Goal: Communication & Community: Answer question/provide support

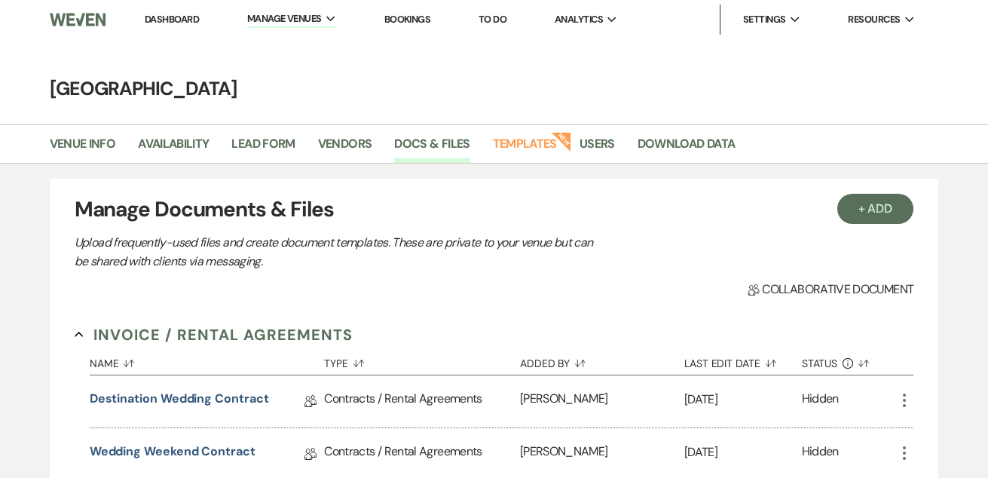
click at [171, 25] on link "Dashboard" at bounding box center [172, 19] width 54 height 13
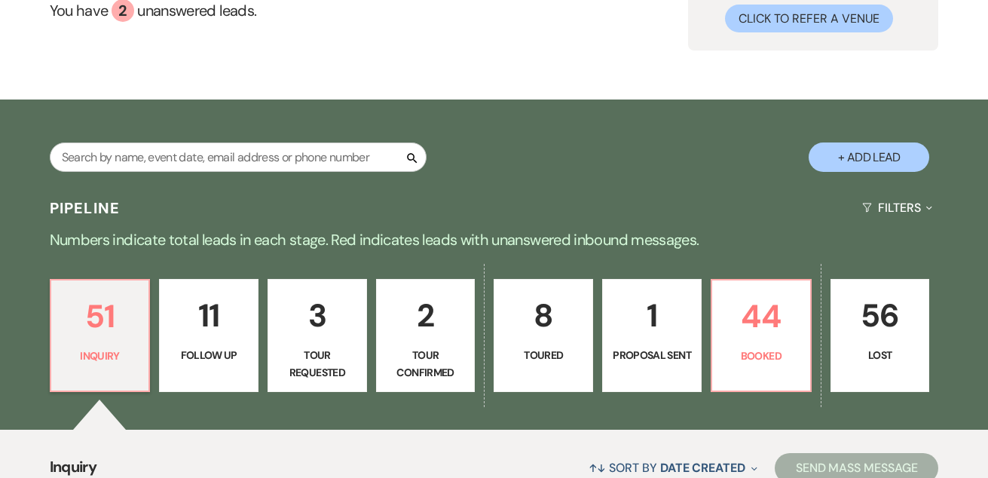
scroll to position [189, 0]
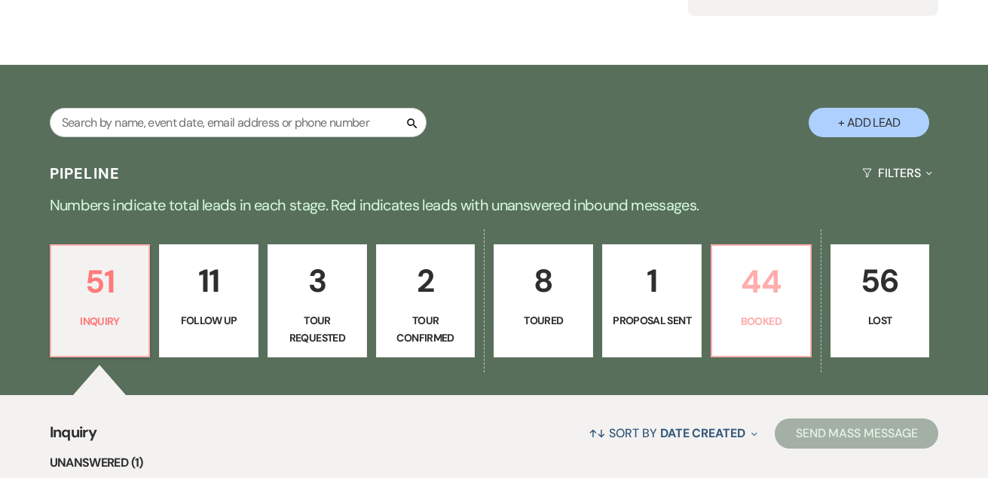
click at [766, 292] on p "44" at bounding box center [761, 281] width 80 height 50
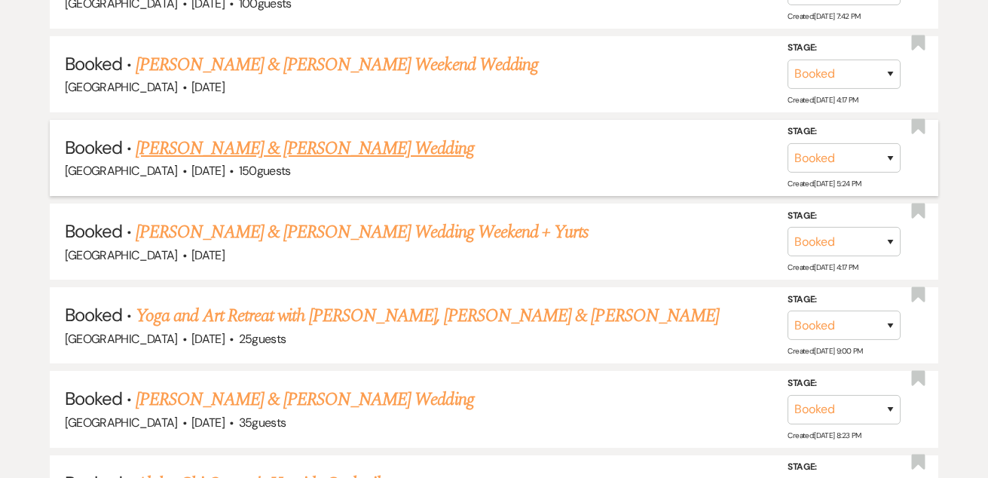
scroll to position [1002, 0]
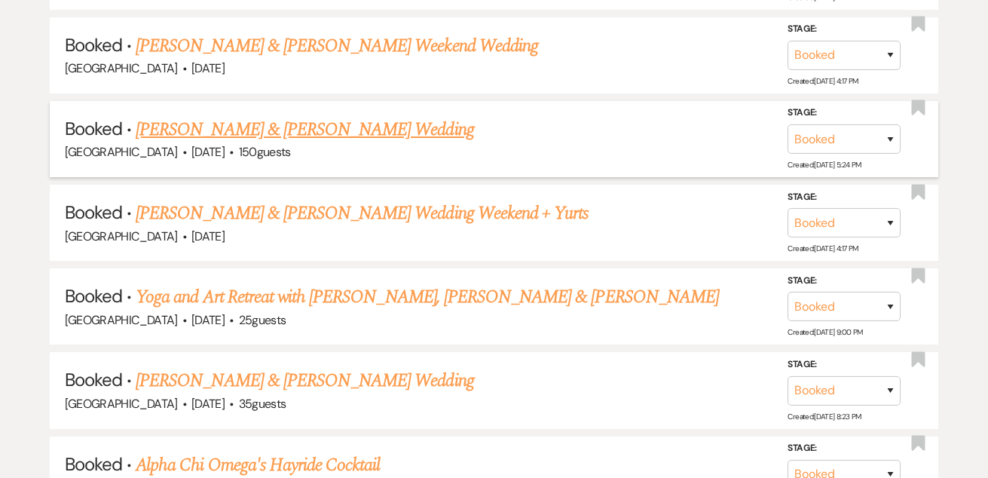
click at [358, 119] on link "[PERSON_NAME] & [PERSON_NAME] Wedding" at bounding box center [305, 129] width 338 height 27
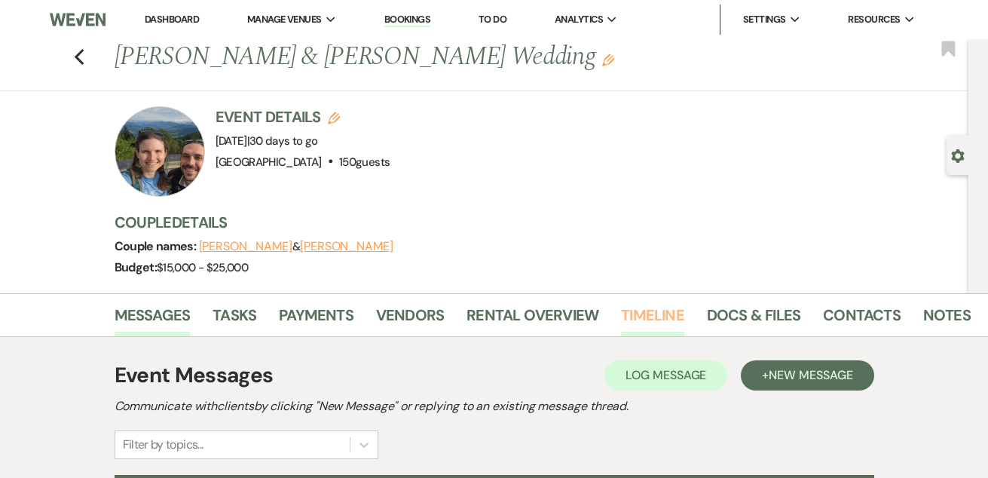
click at [654, 313] on link "Timeline" at bounding box center [652, 319] width 63 height 33
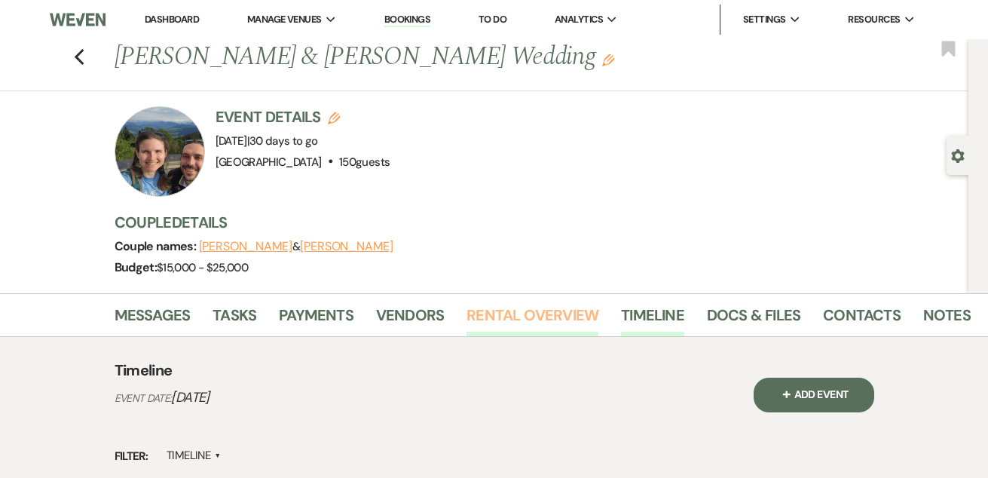
click at [537, 309] on link "Rental Overview" at bounding box center [533, 319] width 132 height 33
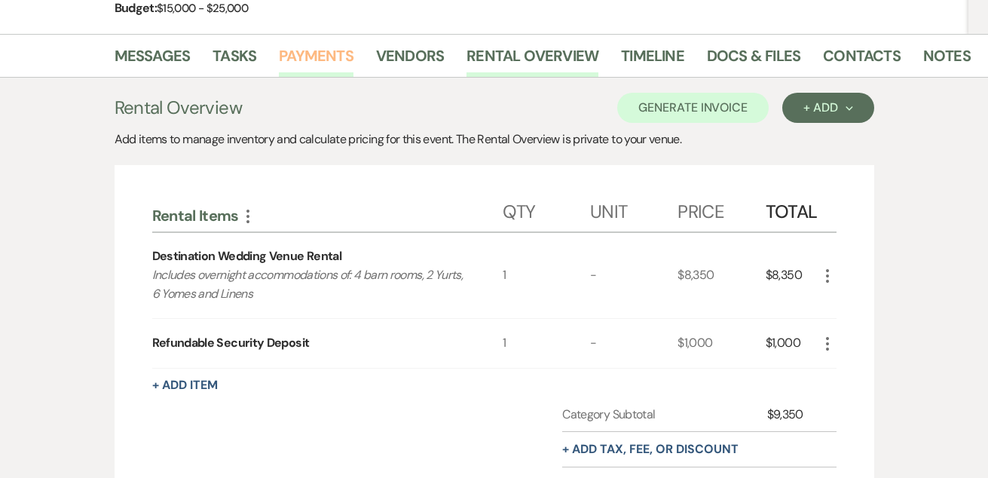
click at [326, 51] on link "Payments" at bounding box center [316, 60] width 75 height 33
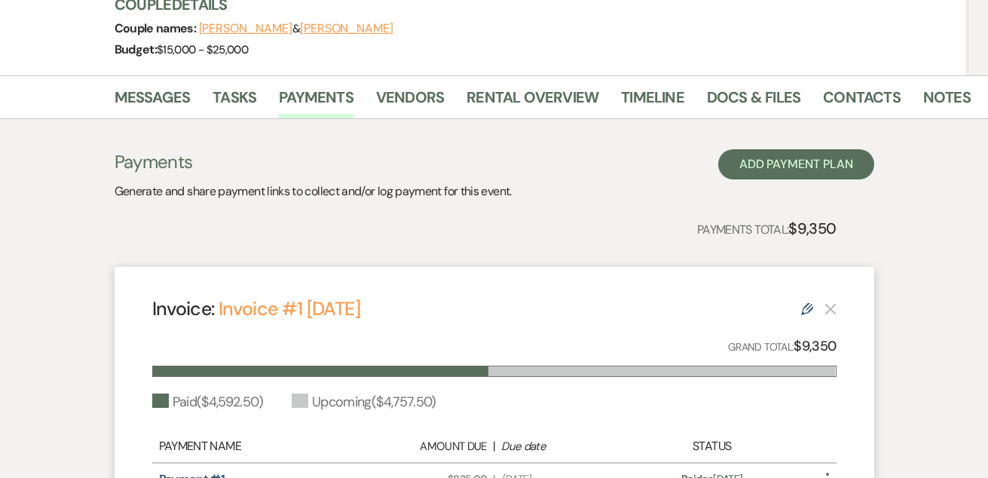
scroll to position [203, 0]
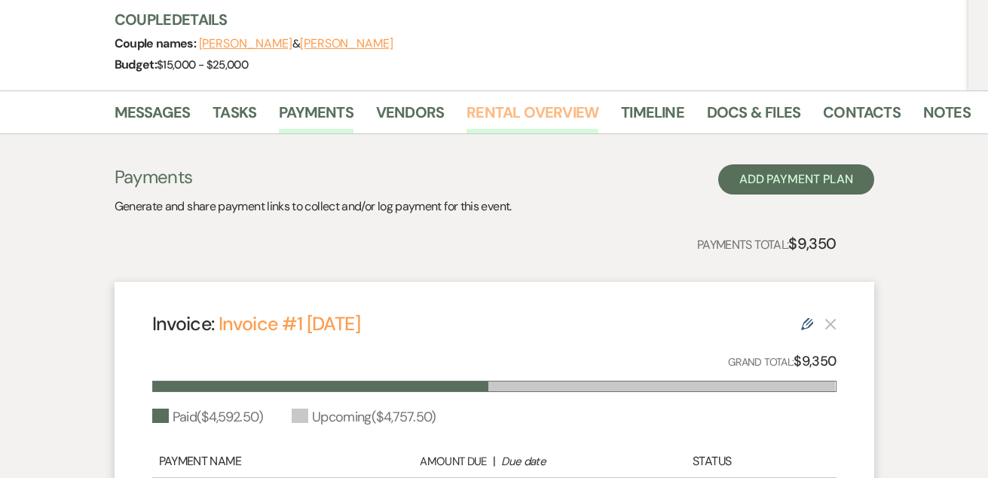
click at [529, 110] on link "Rental Overview" at bounding box center [533, 116] width 132 height 33
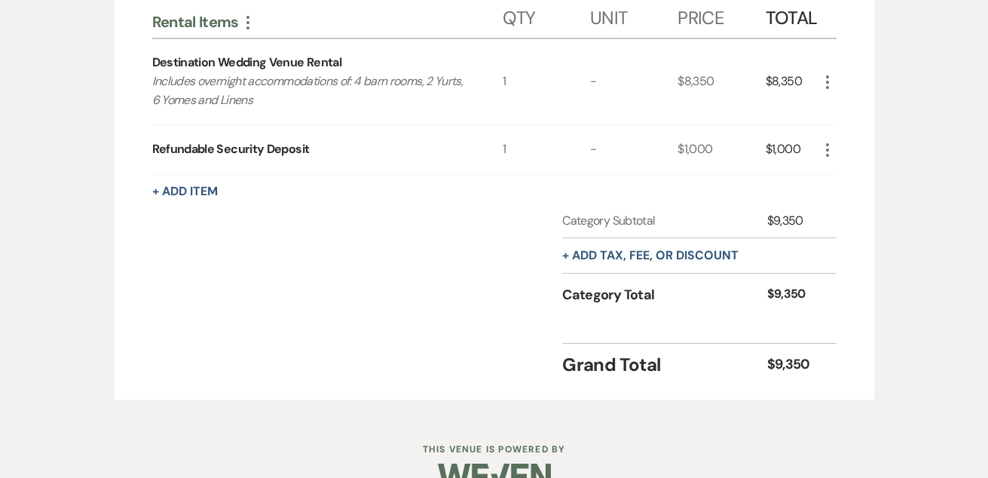
scroll to position [347, 0]
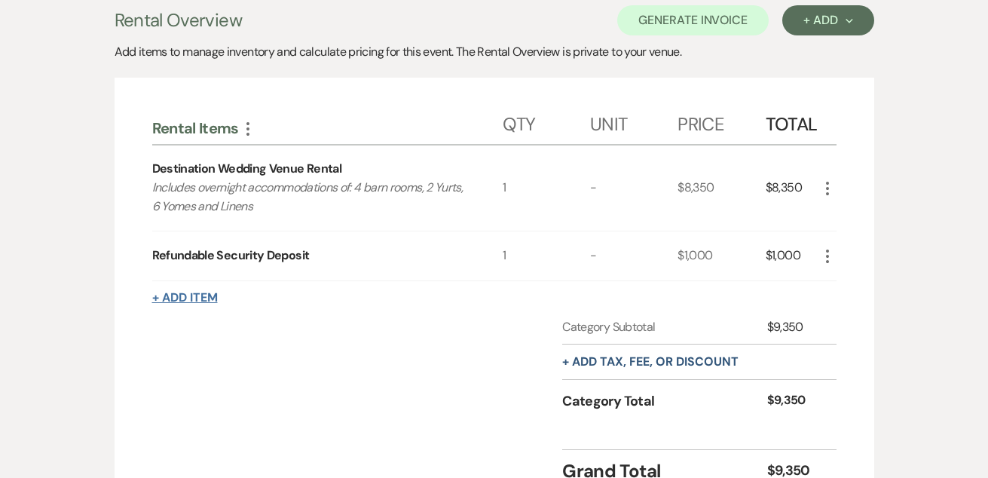
click at [185, 295] on button "+ Add Item" at bounding box center [185, 298] width 66 height 12
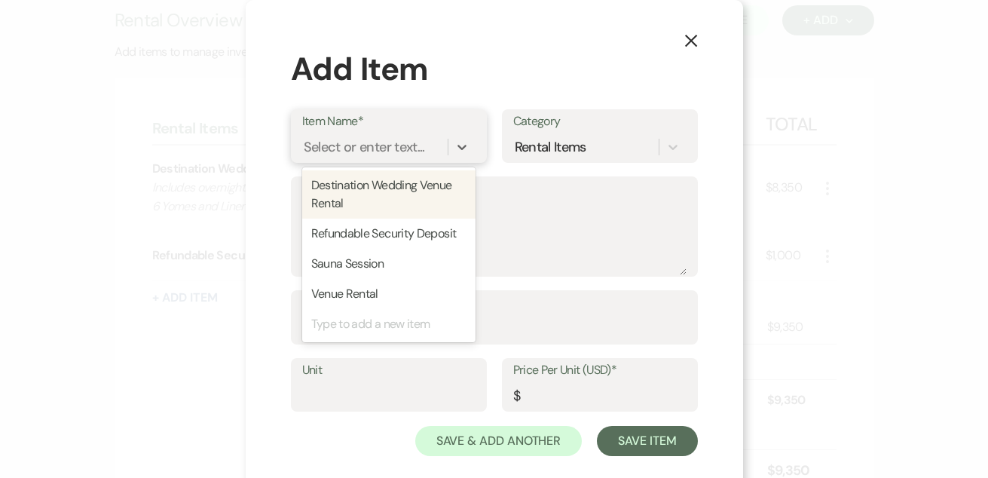
click at [362, 142] on div "Select or enter text..." at bounding box center [364, 146] width 121 height 20
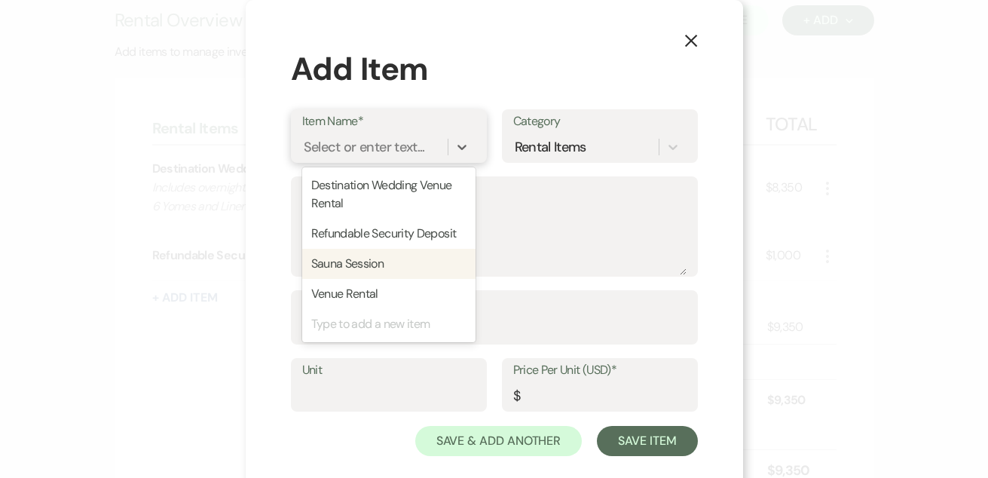
click at [356, 259] on div "Sauna Session" at bounding box center [388, 264] width 173 height 30
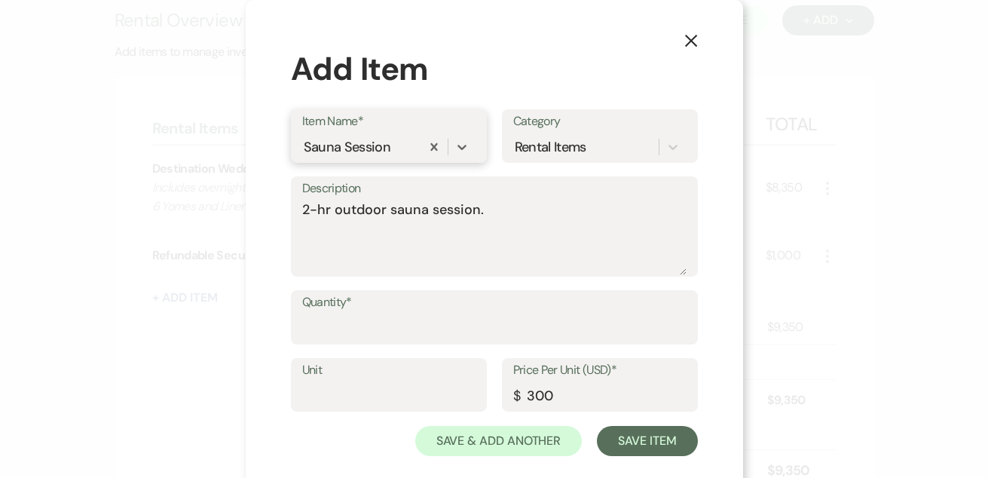
type textarea "2-hr outdoor sauna session."
type input "300"
click at [427, 240] on textarea "2-hr outdoor sauna session." at bounding box center [494, 237] width 384 height 75
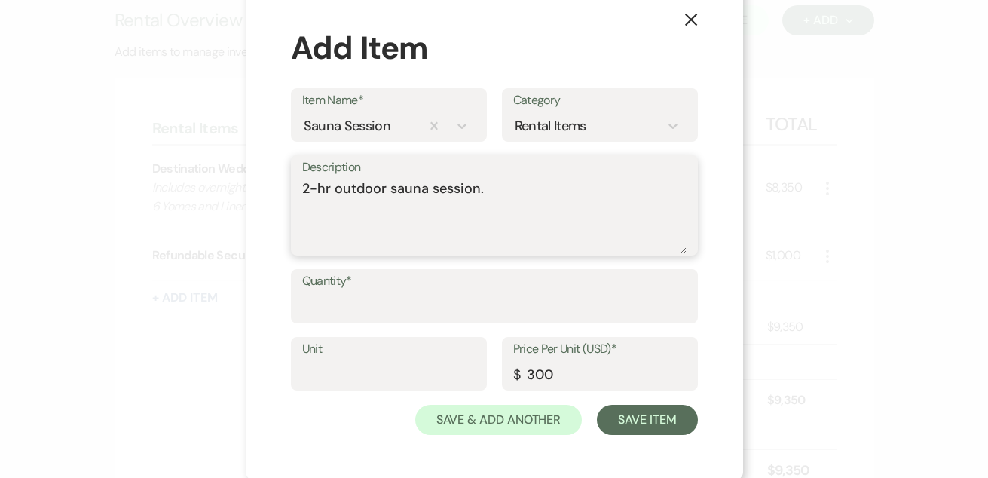
scroll to position [20, 0]
click at [465, 304] on input "Quantity*" at bounding box center [494, 307] width 384 height 29
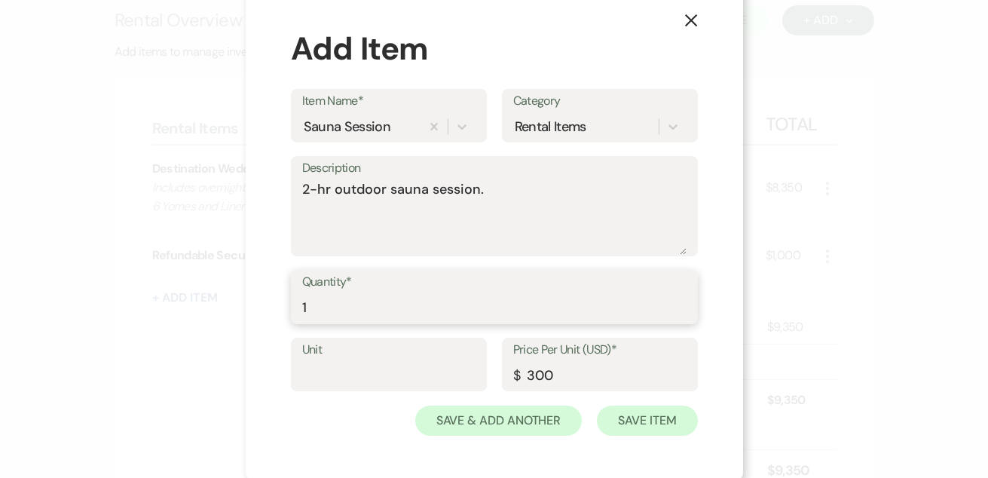
type input "1"
click at [675, 412] on button "Save Item" at bounding box center [647, 420] width 100 height 30
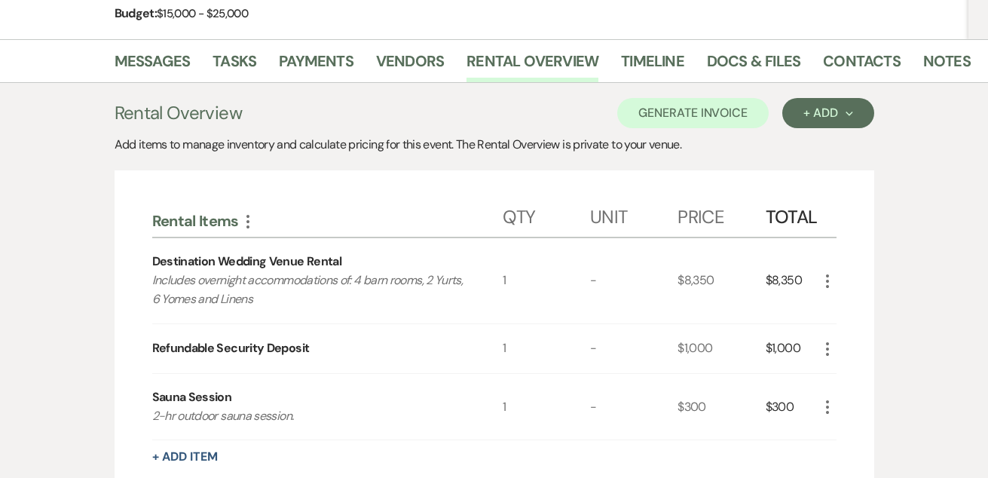
scroll to position [249, 0]
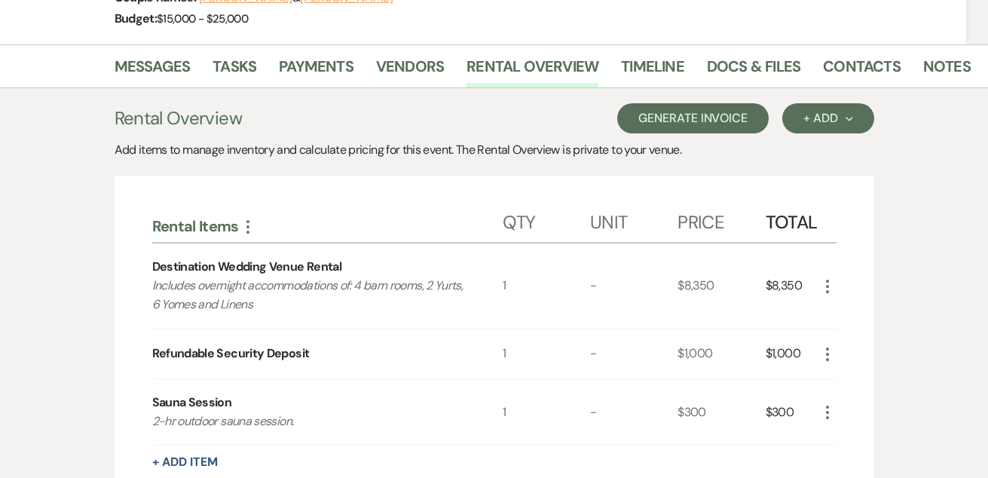
click at [724, 116] on button "Generate Invoice" at bounding box center [692, 118] width 151 height 30
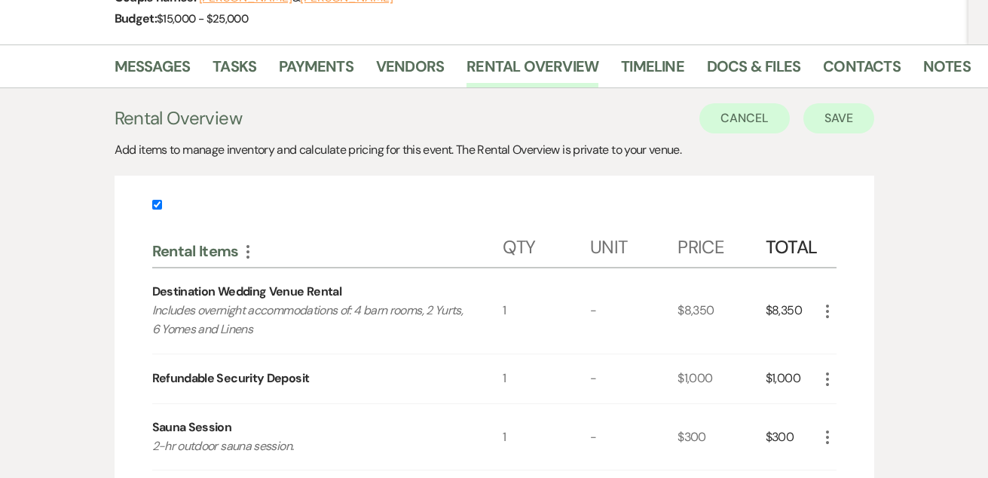
click at [853, 118] on button "Save" at bounding box center [838, 118] width 71 height 30
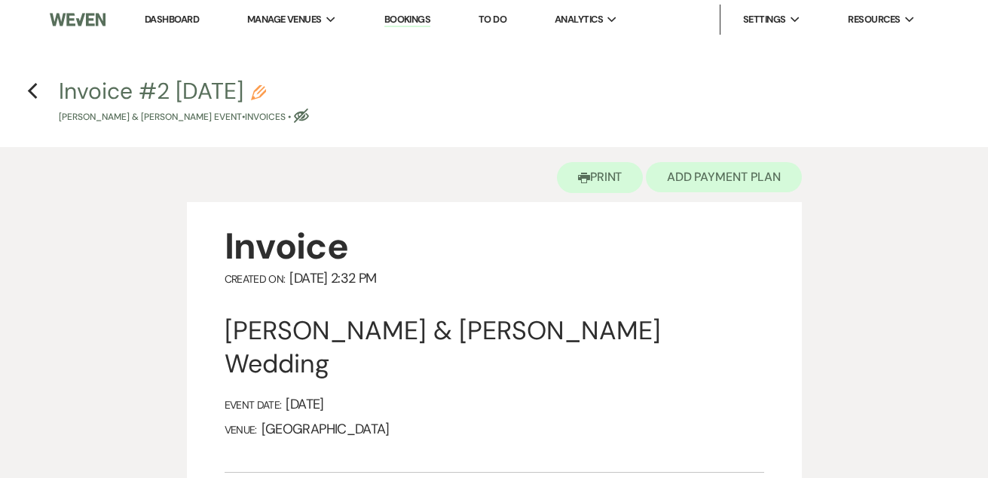
click at [733, 171] on button "Add Payment Plan" at bounding box center [724, 177] width 156 height 30
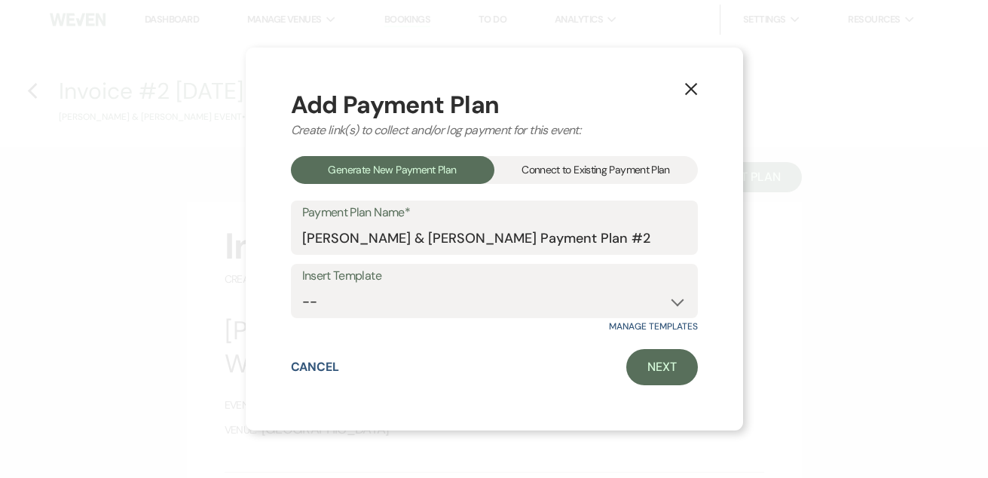
click at [547, 176] on div "Connect to Existing Payment Plan" at bounding box center [595, 170] width 203 height 28
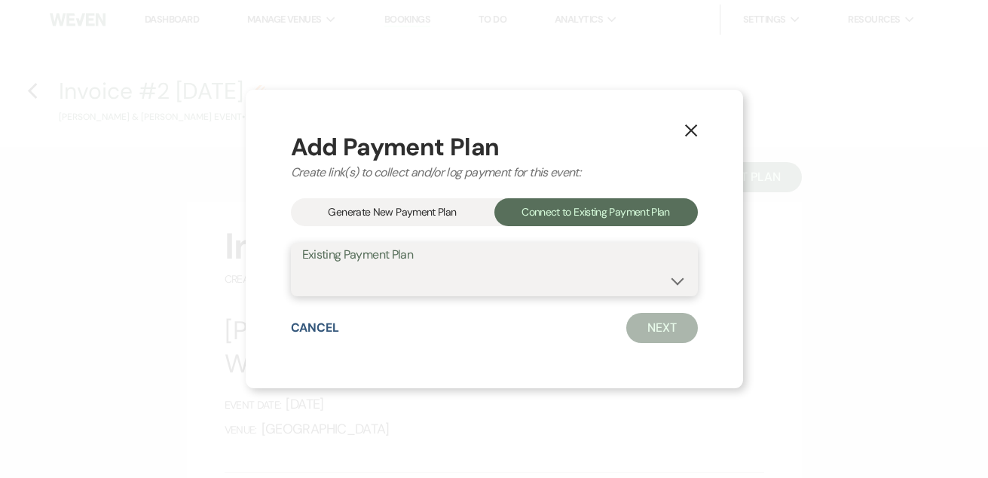
select select "18164"
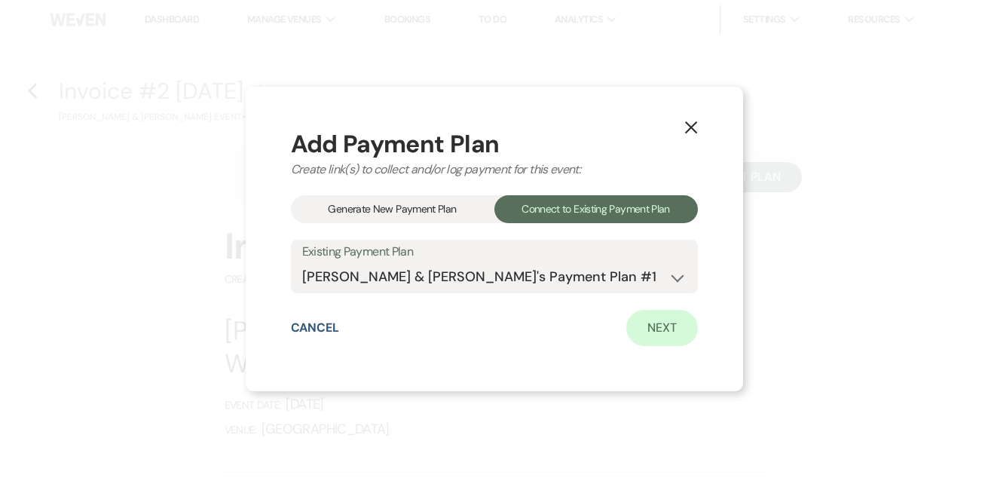
click at [678, 327] on link "Next" at bounding box center [662, 328] width 72 height 36
select select "28763"
select select "1"
select select "true"
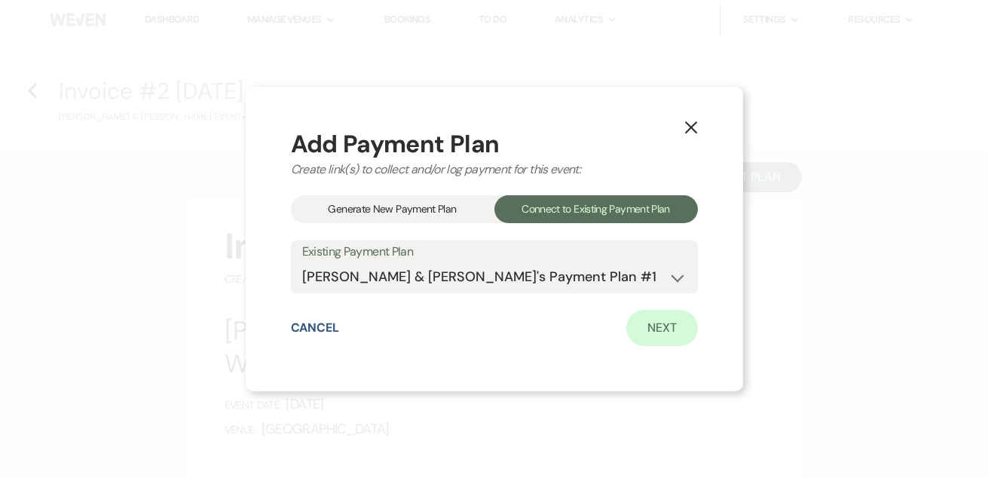
select select "2"
select select "flat"
select select "true"
select select "client"
select select "weekly"
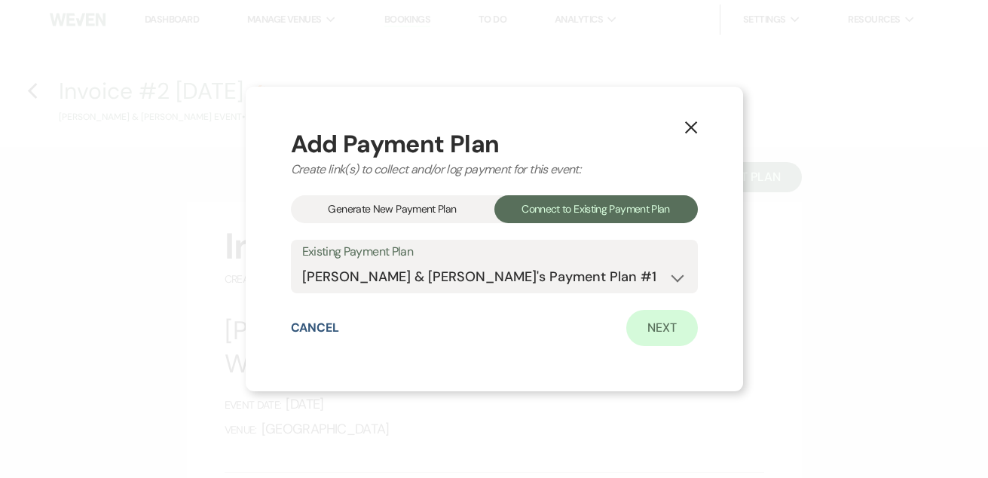
select select "weeks"
select select "complete"
select select "client"
select select "daily"
select select "days"
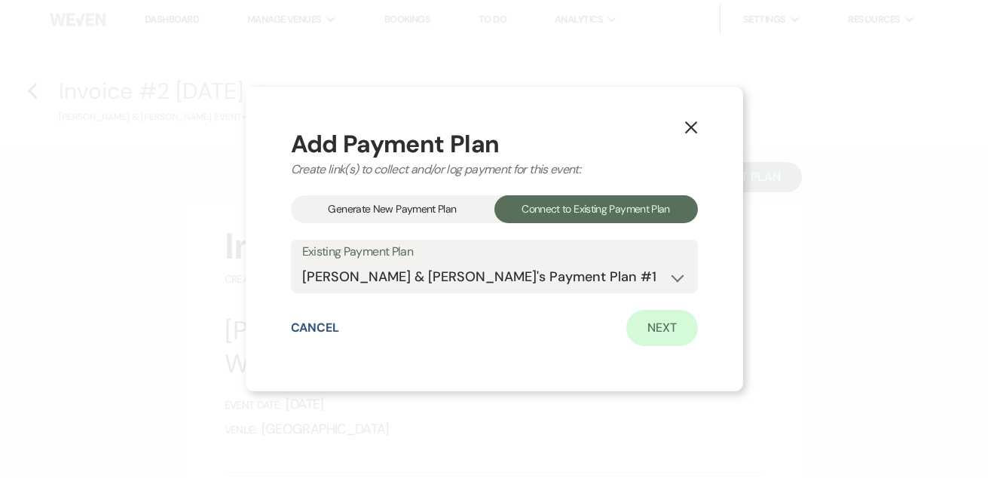
select select "afterDueDate"
select select "complete"
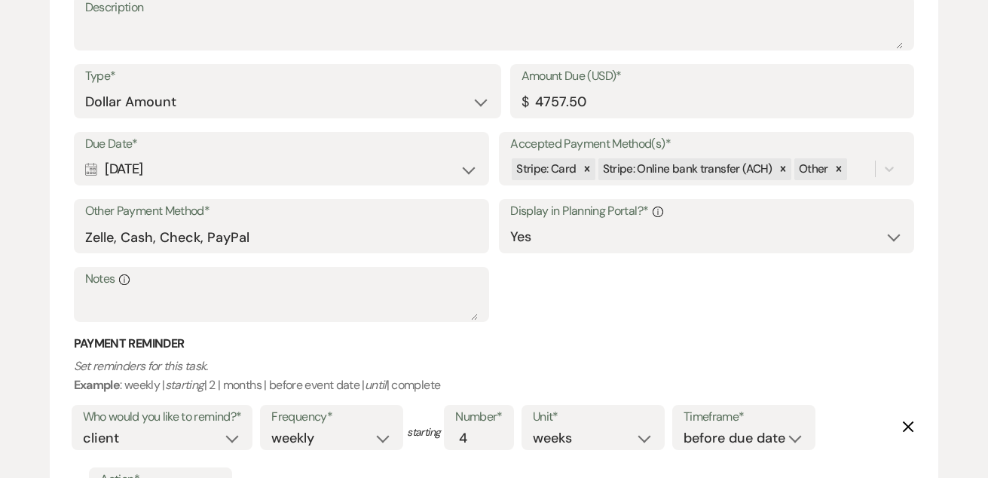
scroll to position [1605, 0]
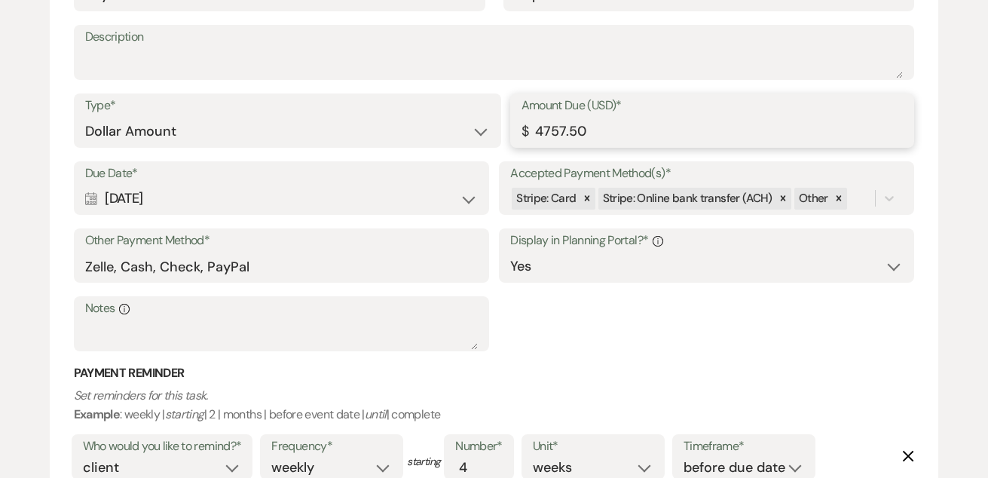
drag, startPoint x: 549, startPoint y: 119, endPoint x: 532, endPoint y: 118, distance: 17.4
click at [532, 118] on input "4757.50" at bounding box center [713, 131] width 382 height 29
type input "5057.50"
click at [589, 314] on div "Due Date* Calendar [DATE] Expand Accepted Payment Method(s)* Stripe: Card Strip…" at bounding box center [494, 263] width 841 height 204
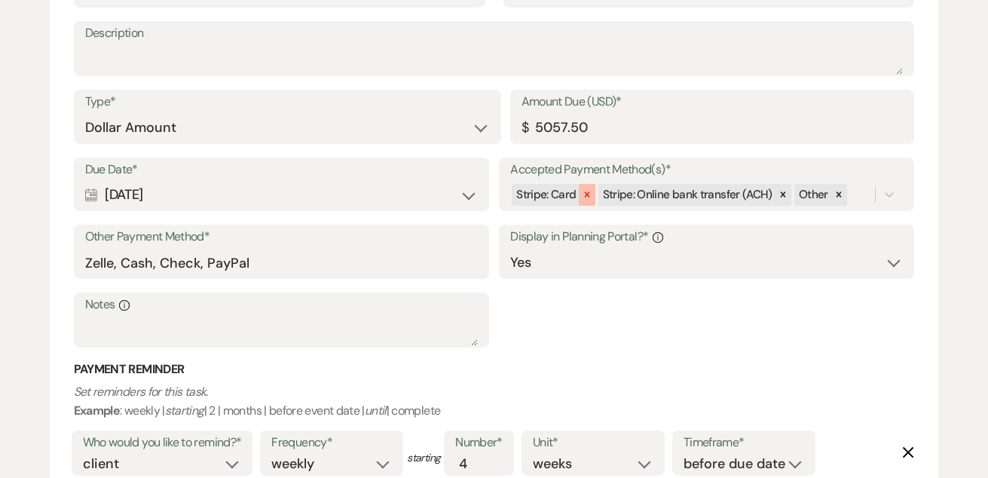
click at [586, 189] on icon at bounding box center [587, 194] width 11 height 11
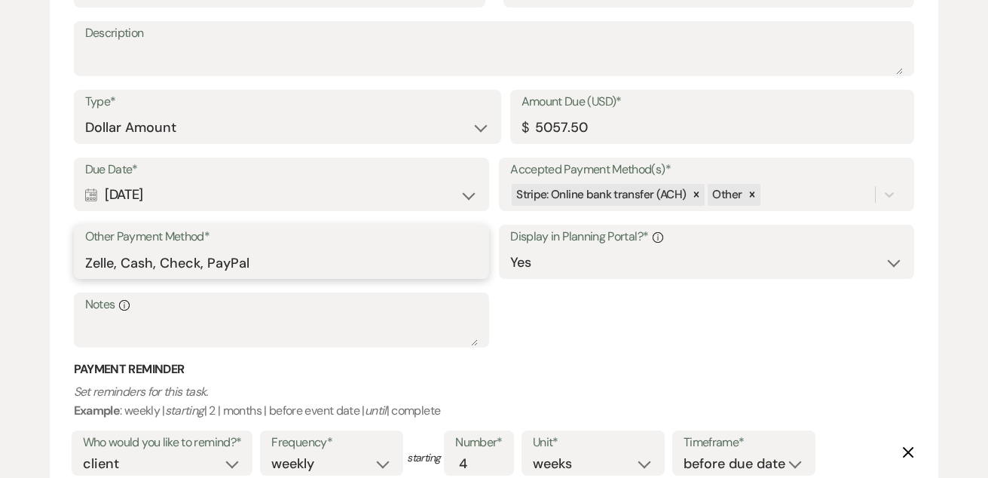
drag, startPoint x: 253, startPoint y: 252, endPoint x: 204, endPoint y: 248, distance: 49.1
click at [204, 248] on input "Zelle, Cash, Check, PayPal" at bounding box center [281, 262] width 393 height 29
type input "Zelle, Cash, Check"
click at [641, 339] on div "Due Date* Calendar [DATE] Expand Accepted Payment Method(s)* Stripe: Online ban…" at bounding box center [494, 260] width 841 height 204
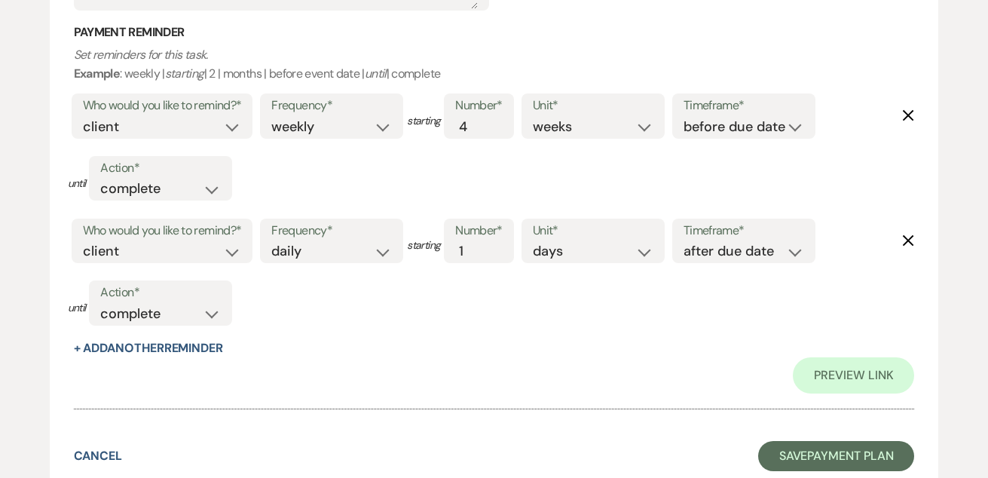
scroll to position [1960, 0]
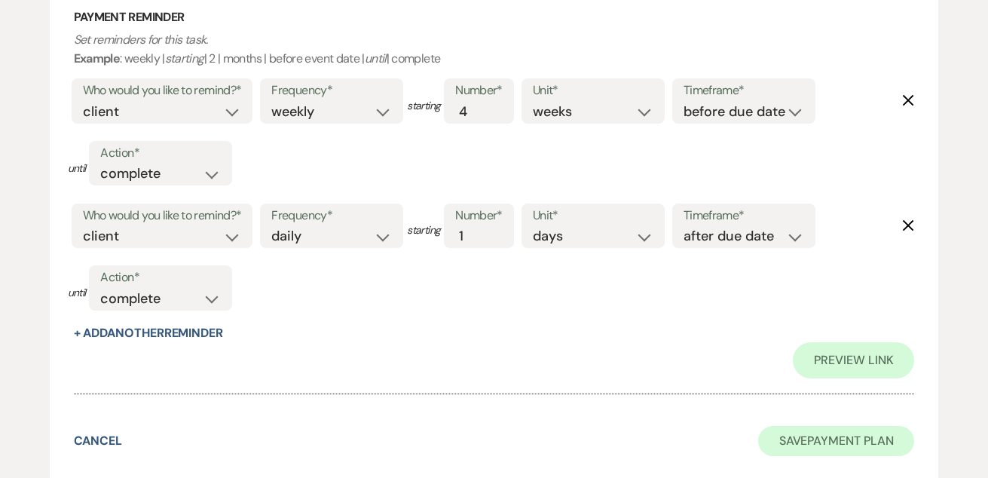
click at [808, 426] on button "Save Payment Plan" at bounding box center [836, 441] width 157 height 30
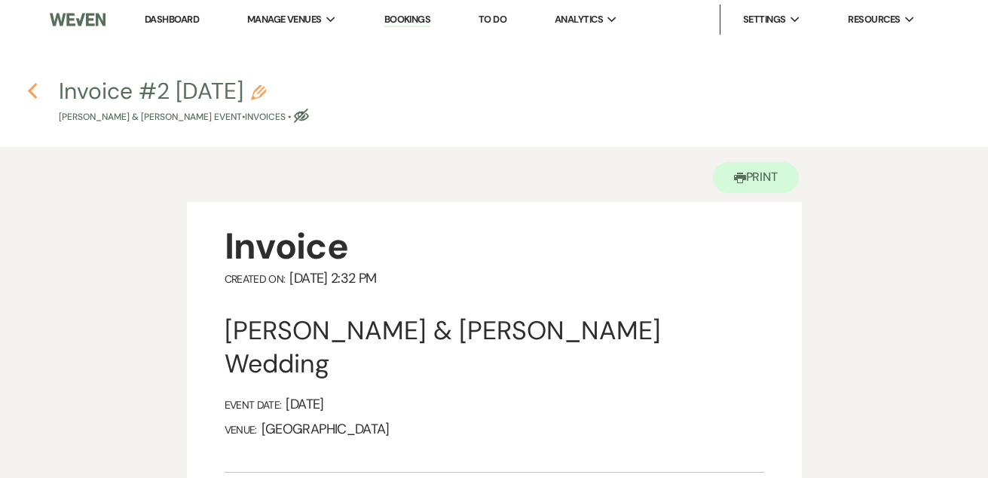
click at [35, 88] on icon "Previous" at bounding box center [32, 91] width 11 height 18
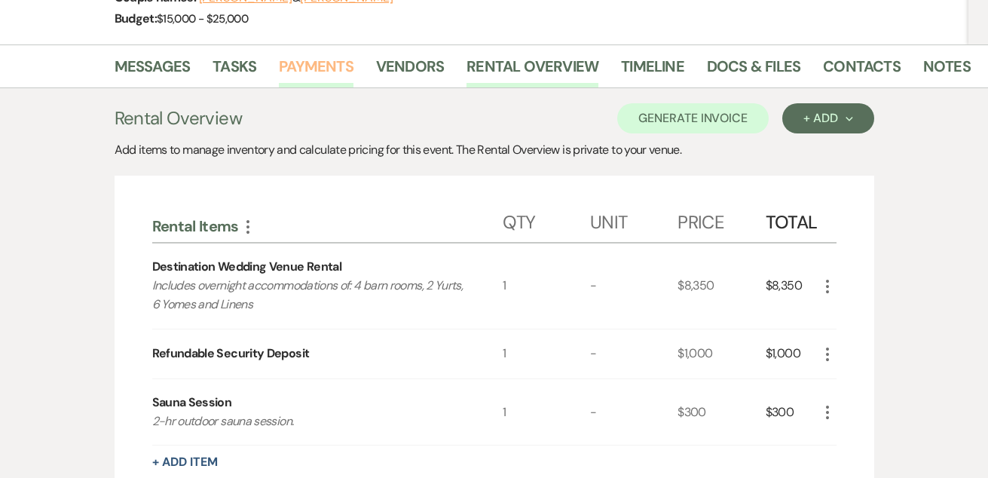
click at [289, 78] on link "Payments" at bounding box center [316, 70] width 75 height 33
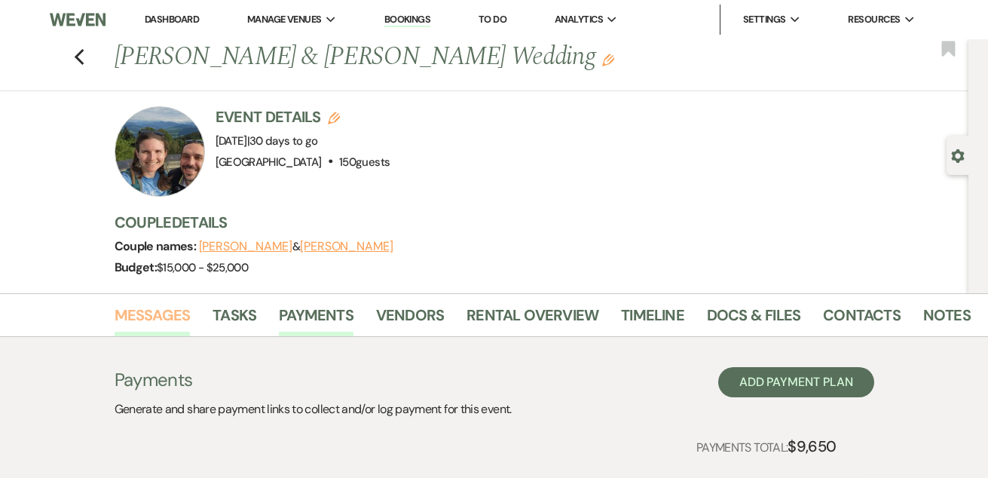
click at [166, 319] on link "Messages" at bounding box center [153, 319] width 76 height 33
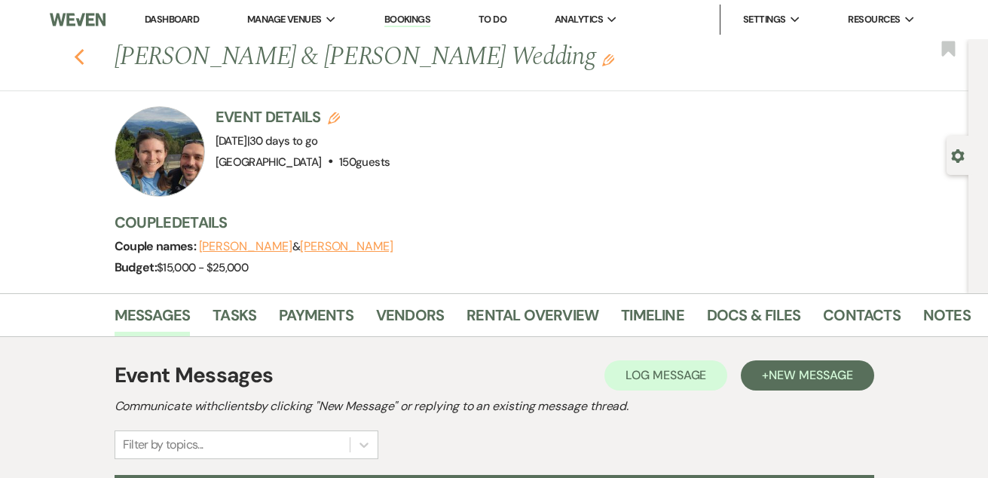
click at [80, 56] on icon "Previous" at bounding box center [79, 57] width 11 height 18
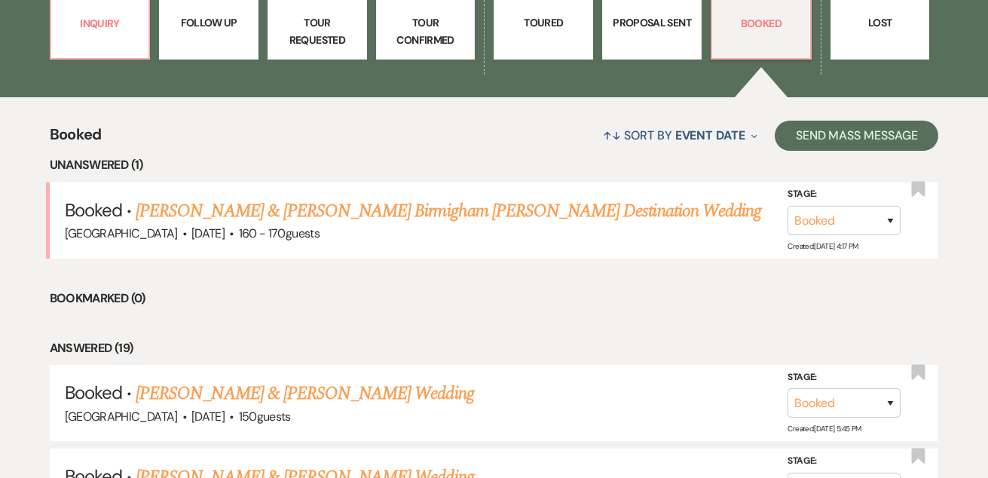
scroll to position [476, 0]
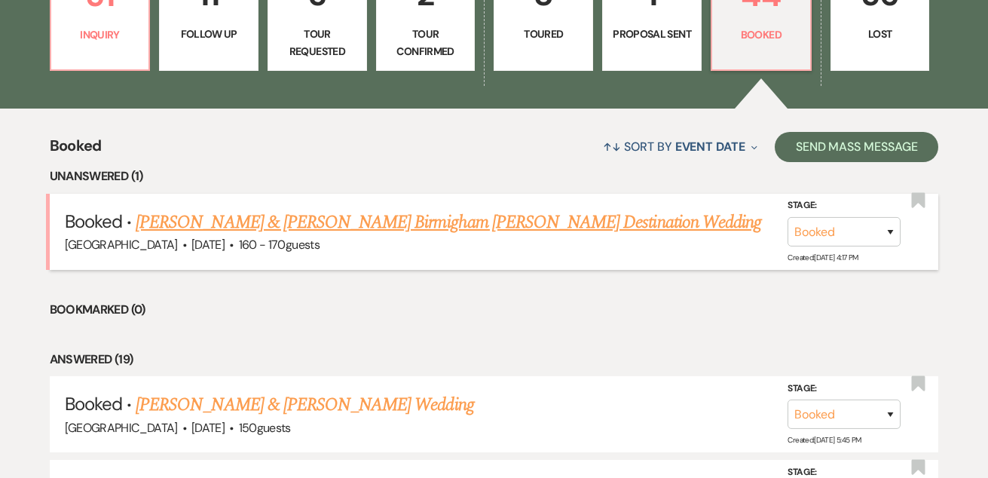
click at [282, 219] on link "[PERSON_NAME] & [PERSON_NAME] Birmigham [PERSON_NAME] Destination Wedding" at bounding box center [449, 222] width 626 height 27
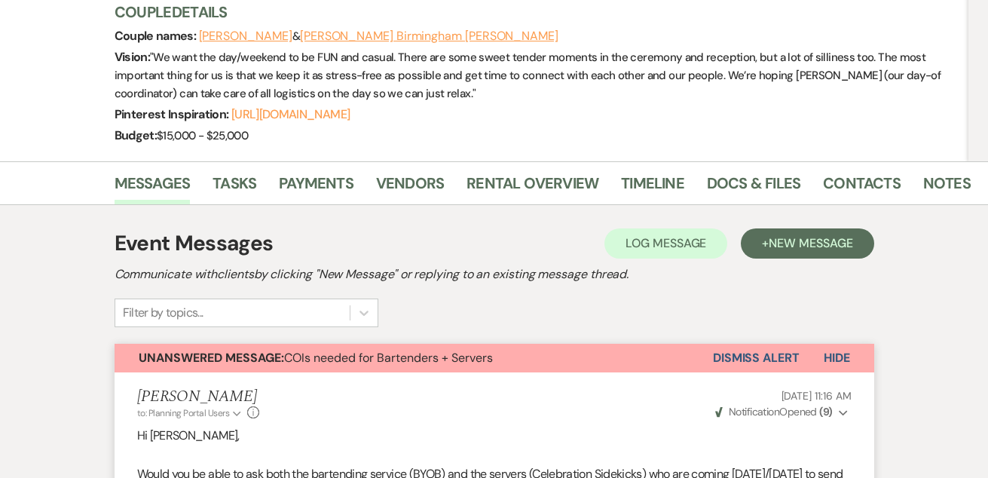
scroll to position [307, 0]
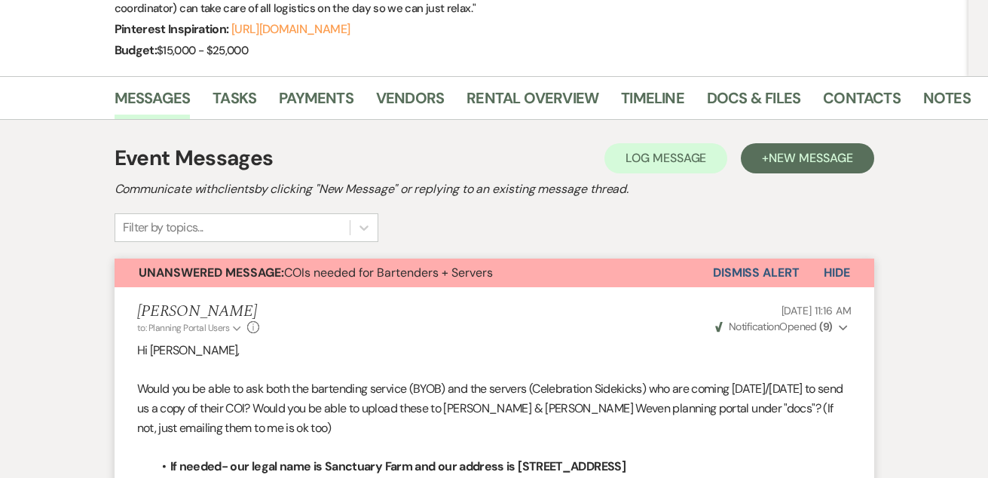
click at [773, 259] on button "Dismiss Alert" at bounding box center [756, 273] width 87 height 29
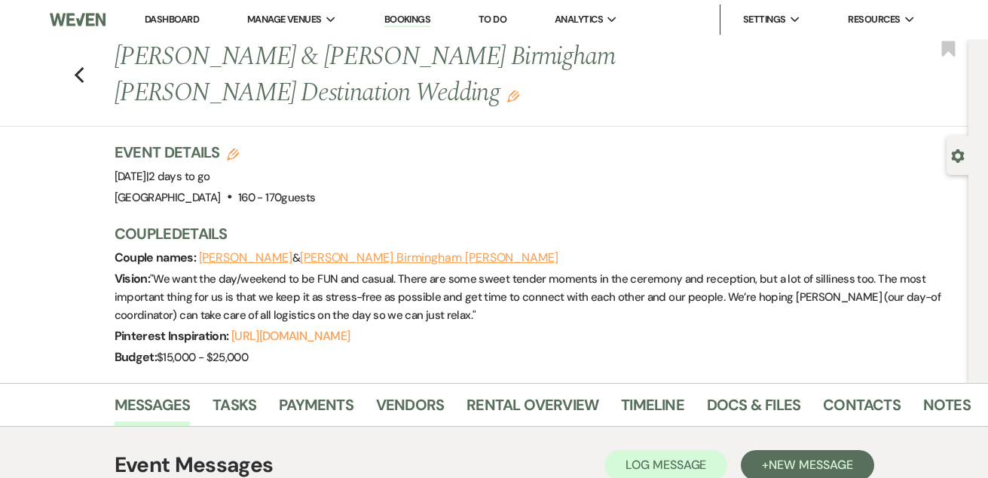
scroll to position [0, 0]
click at [169, 14] on link "Dashboard" at bounding box center [172, 19] width 54 height 13
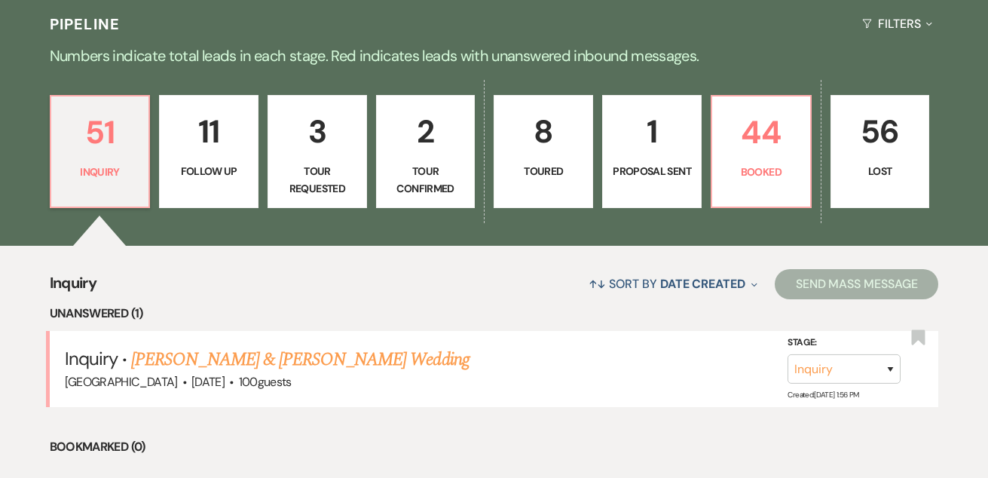
scroll to position [349, 0]
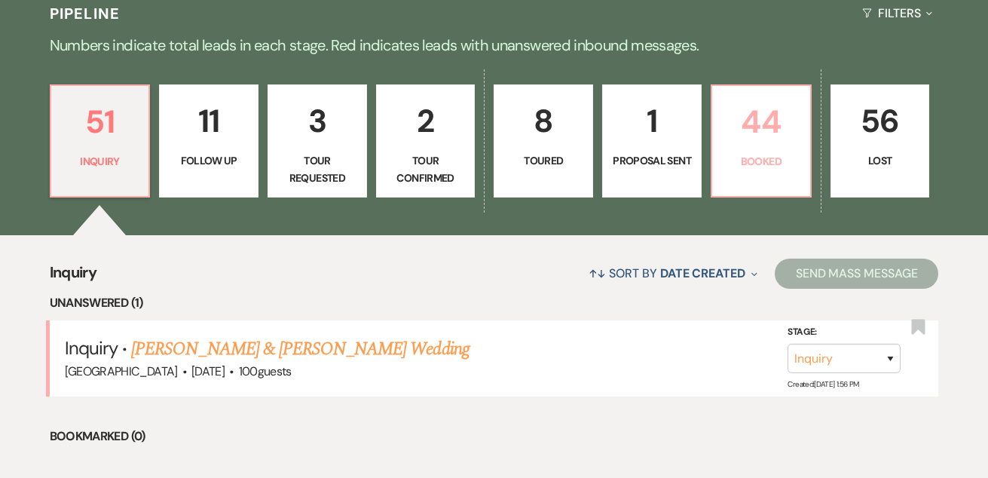
click at [785, 149] on link "44 Booked" at bounding box center [761, 140] width 101 height 113
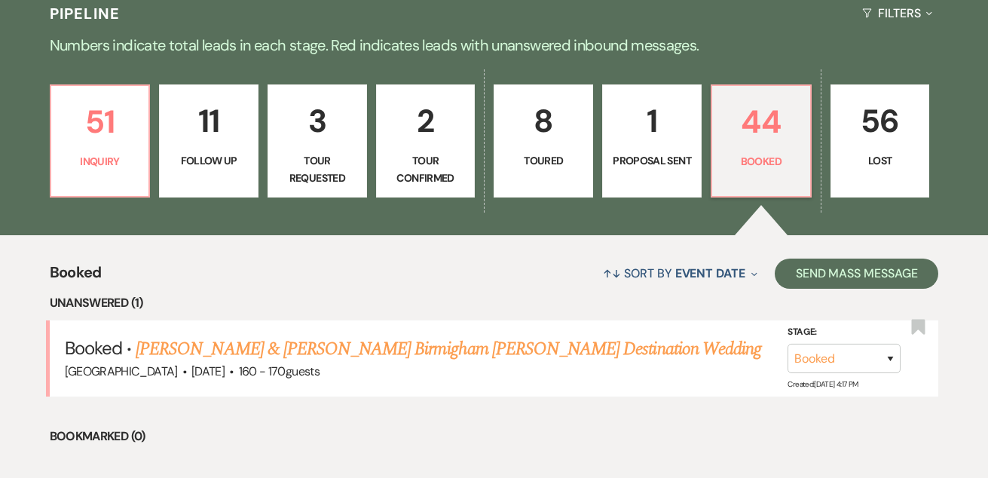
scroll to position [353, 0]
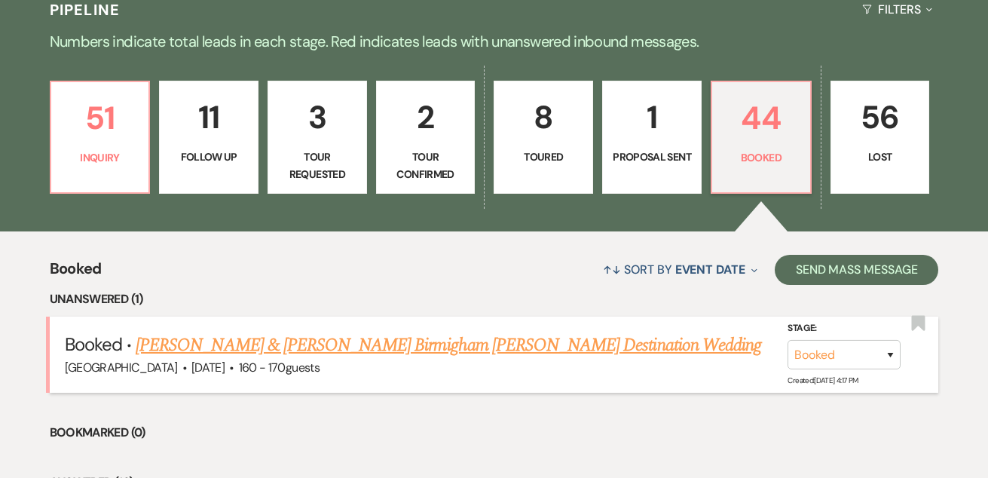
click at [222, 343] on link "[PERSON_NAME] & [PERSON_NAME] Birmigham [PERSON_NAME] Destination Wedding" at bounding box center [449, 345] width 626 height 27
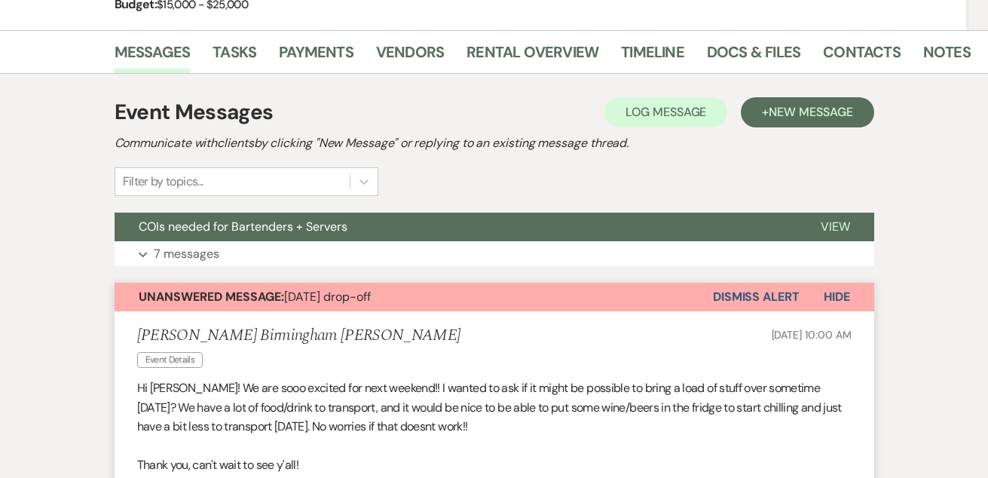
scroll to position [362, 0]
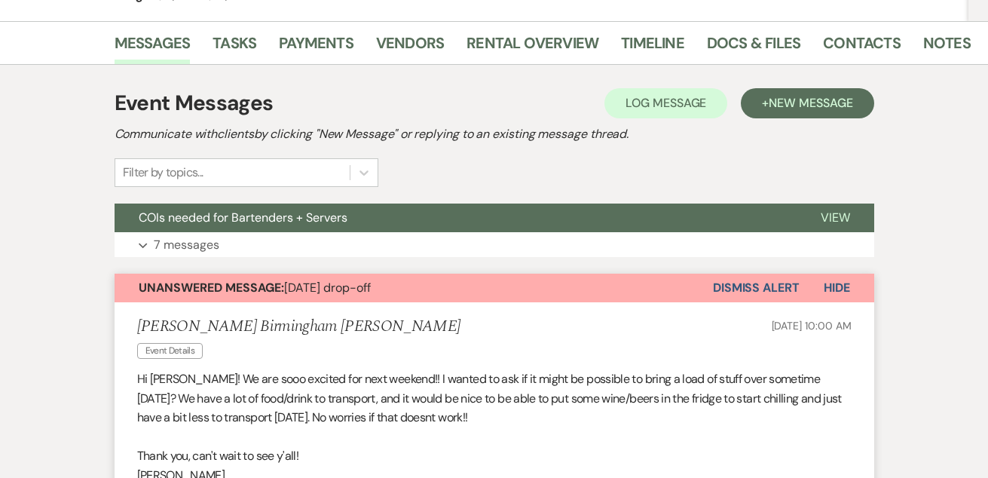
click at [738, 274] on button "Dismiss Alert" at bounding box center [756, 288] width 87 height 29
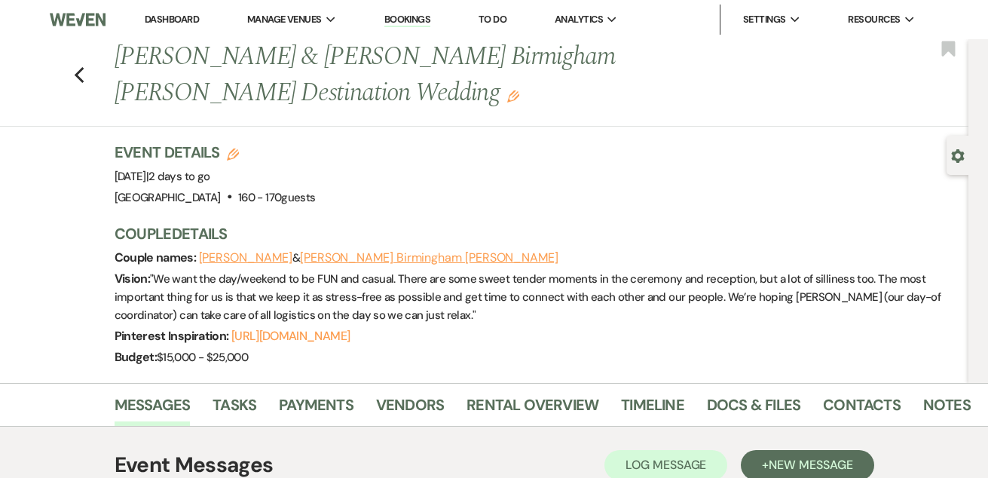
scroll to position [0, 0]
click at [167, 24] on link "Dashboard" at bounding box center [172, 19] width 54 height 13
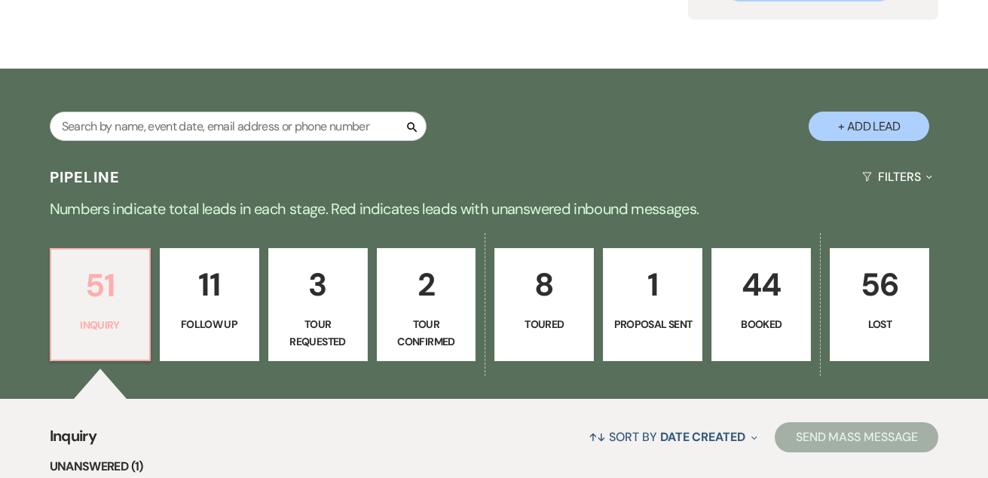
click at [113, 313] on link "51 Inquiry" at bounding box center [100, 304] width 101 height 113
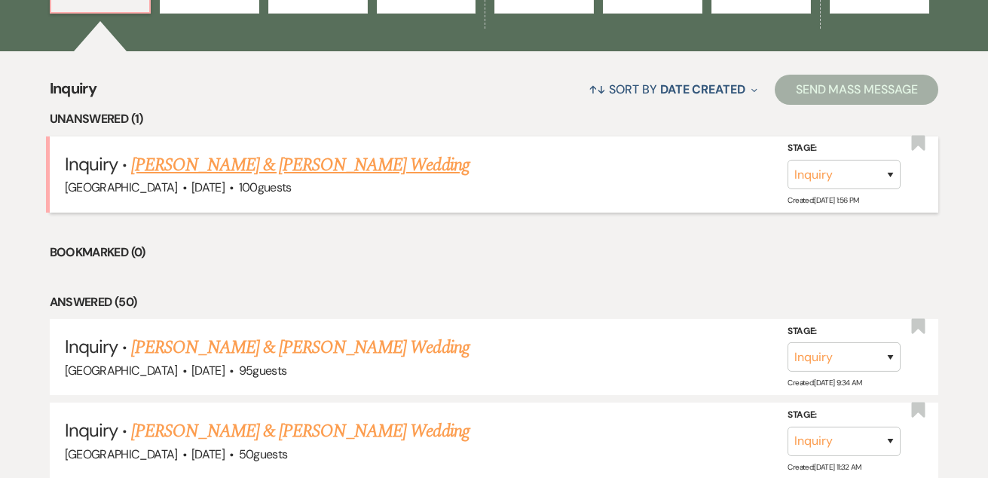
click at [252, 173] on link "[PERSON_NAME] & [PERSON_NAME] Wedding" at bounding box center [300, 164] width 338 height 27
select select "5"
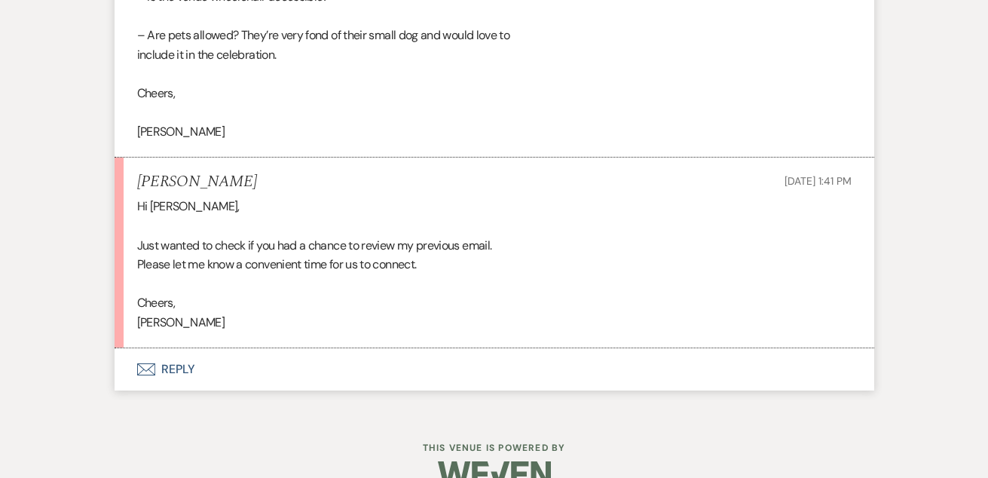
scroll to position [1825, 0]
click at [171, 349] on button "Envelope Reply" at bounding box center [495, 370] width 760 height 42
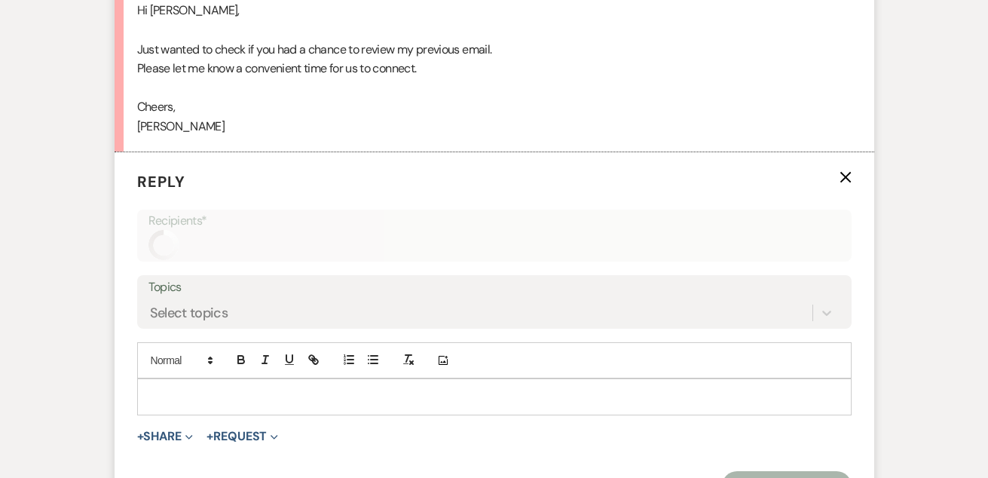
scroll to position [2085, 0]
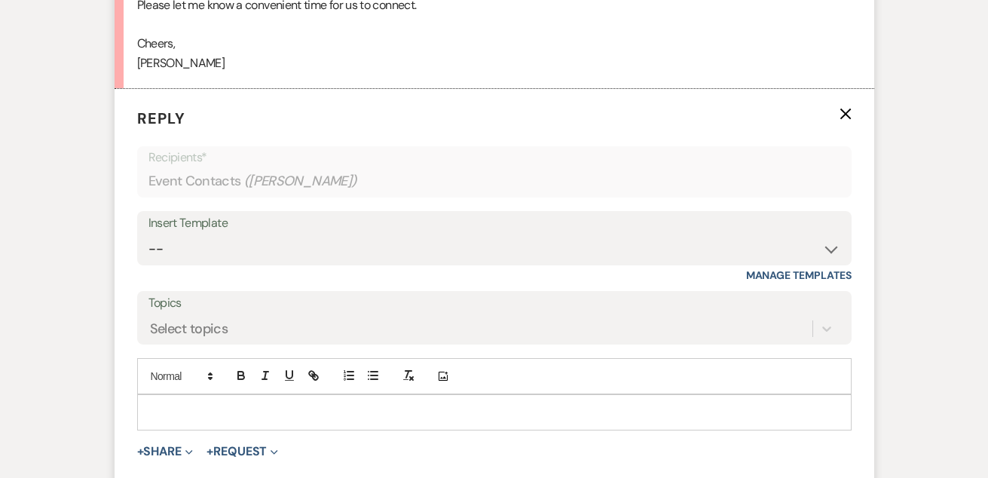
click at [194, 404] on p at bounding box center [494, 412] width 690 height 17
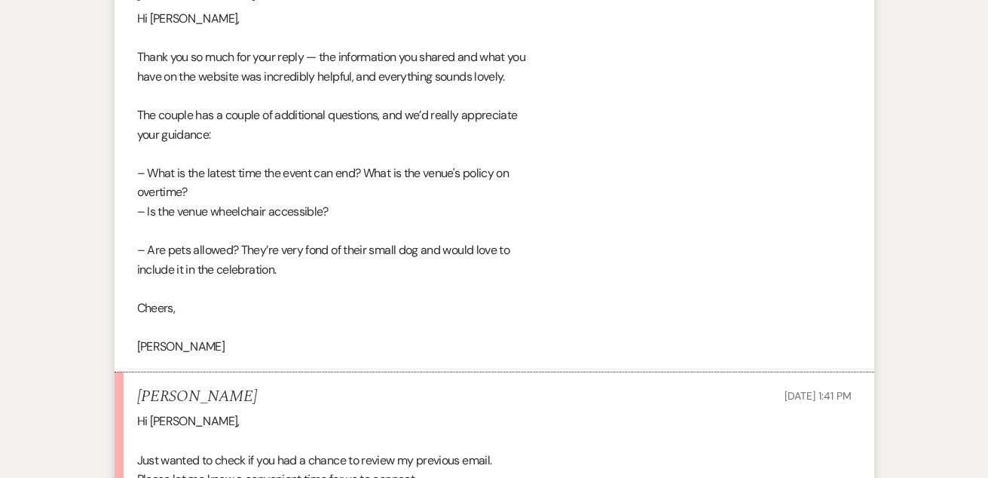
scroll to position [1580, 0]
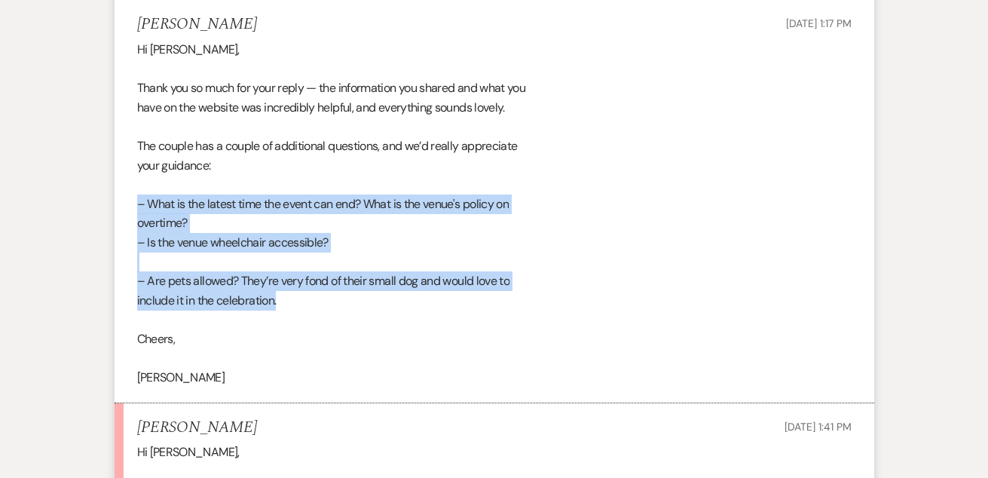
drag, startPoint x: 287, startPoint y: 278, endPoint x: 107, endPoint y: 172, distance: 209.1
copy div "– What is the latest time the event can end? What is the venue's policy on over…"
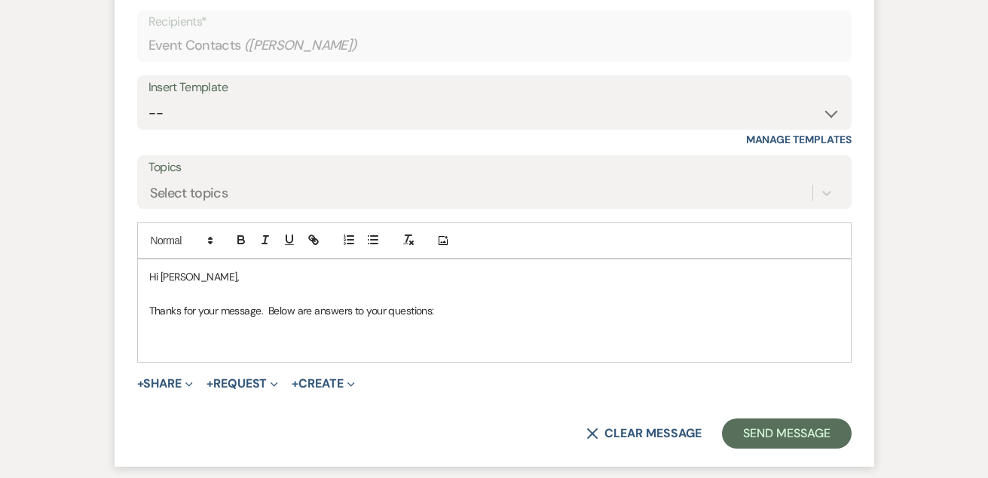
scroll to position [2248, 0]
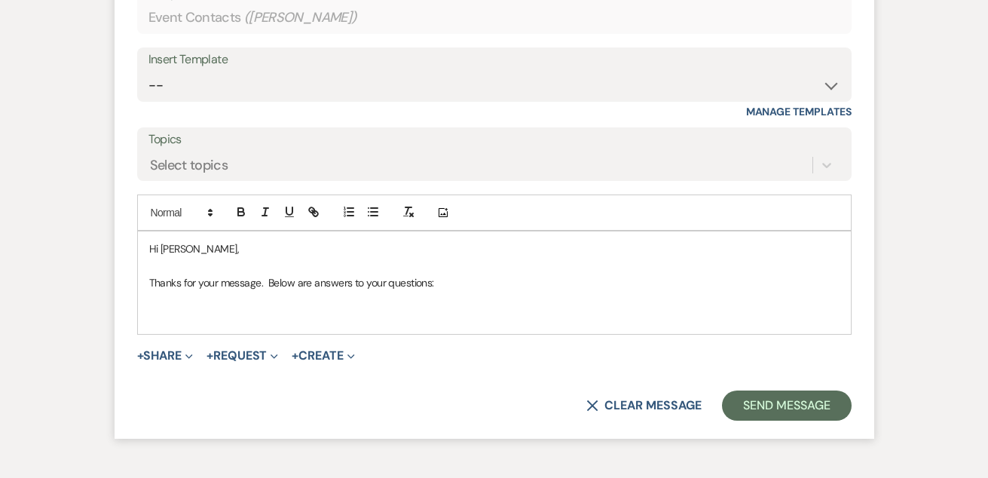
click at [237, 308] on p at bounding box center [494, 316] width 690 height 17
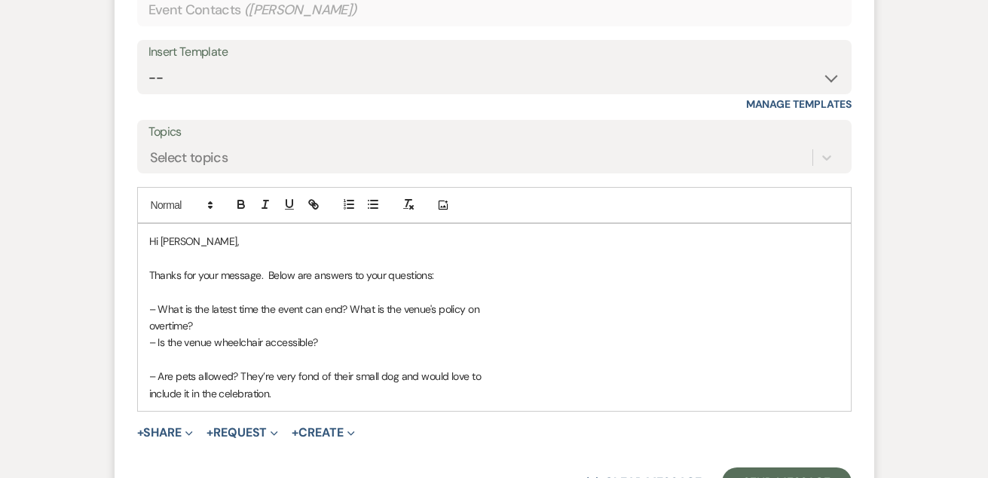
scroll to position [2257, 0]
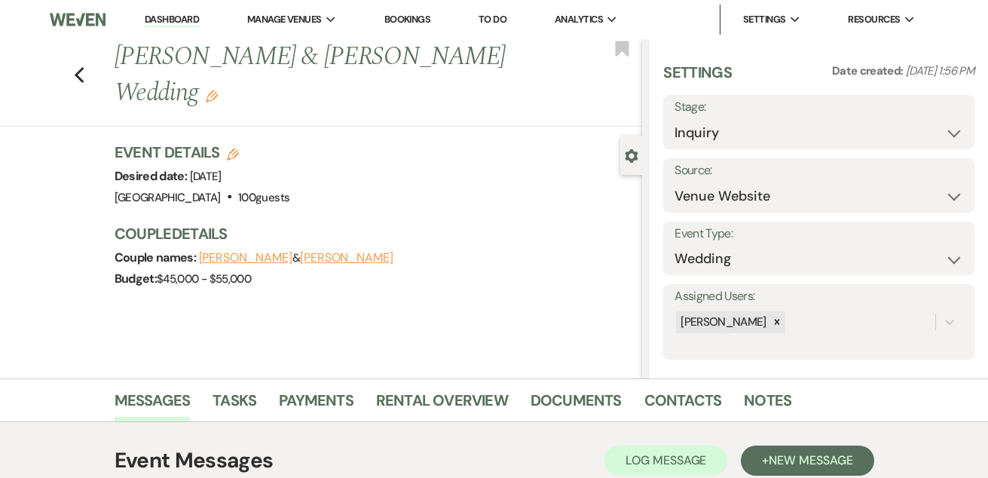
scroll to position [0, 0]
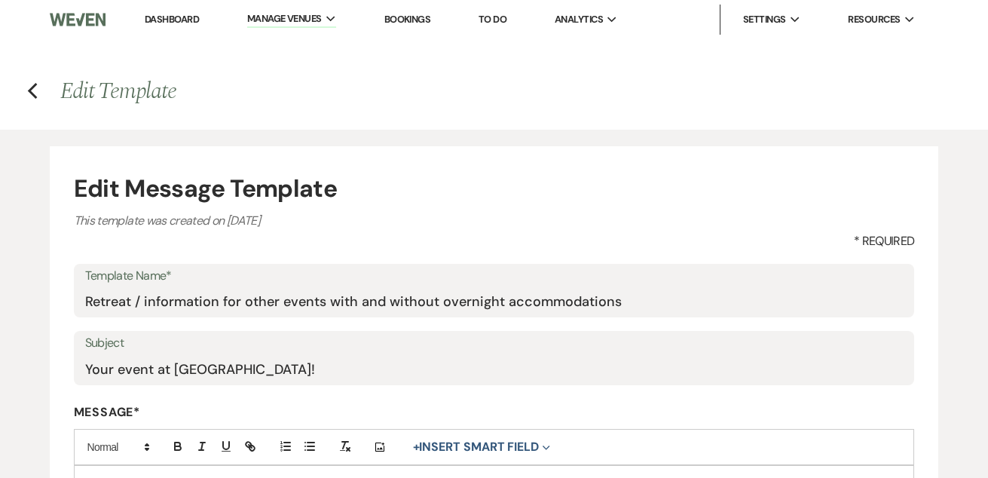
click at [162, 17] on link "Dashboard" at bounding box center [172, 19] width 54 height 13
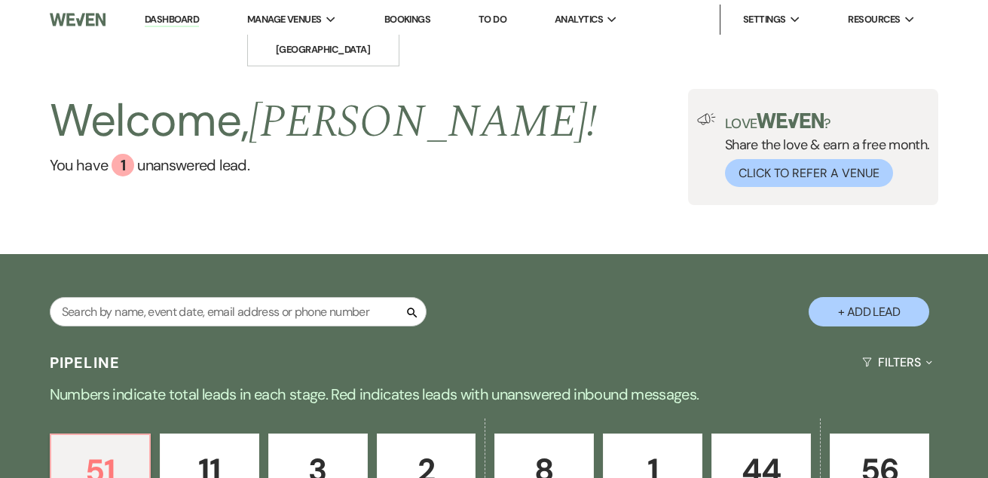
click at [265, 21] on span "Manage Venues" at bounding box center [284, 19] width 75 height 15
click at [302, 43] on li "[GEOGRAPHIC_DATA]" at bounding box center [323, 49] width 136 height 15
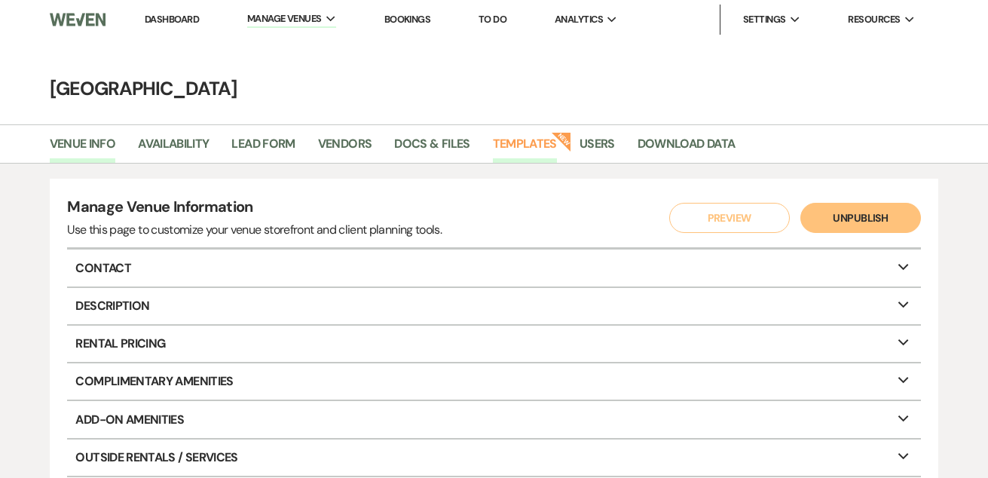
click at [520, 146] on link "Templates" at bounding box center [525, 148] width 64 height 29
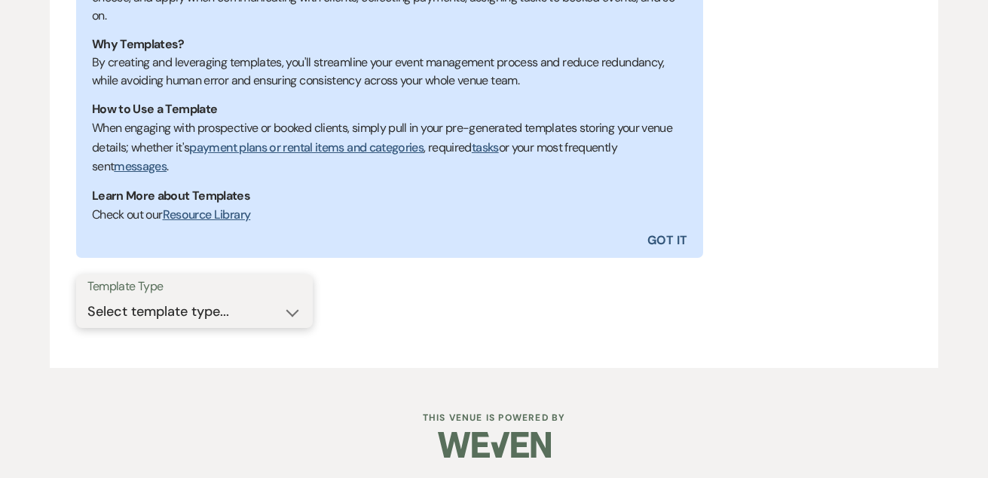
scroll to position [368, 0]
select select "Message Templates"
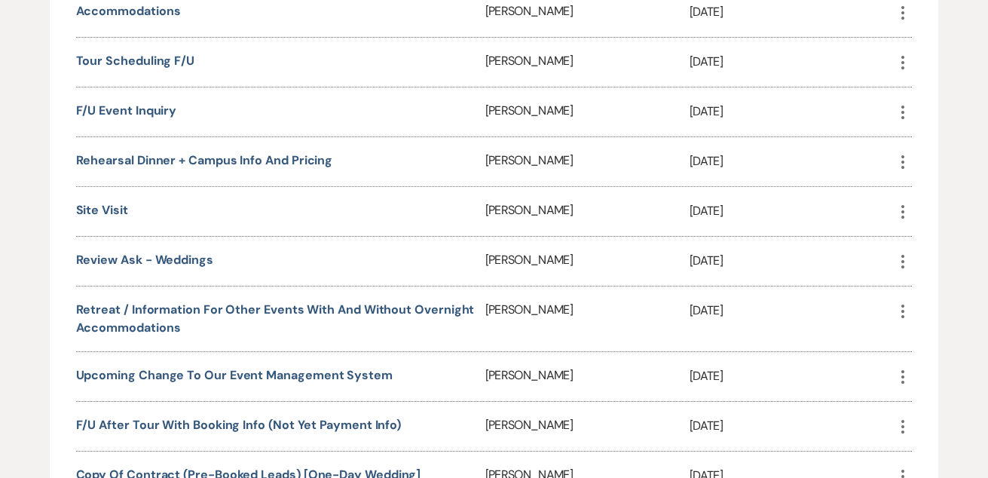
scroll to position [1756, 0]
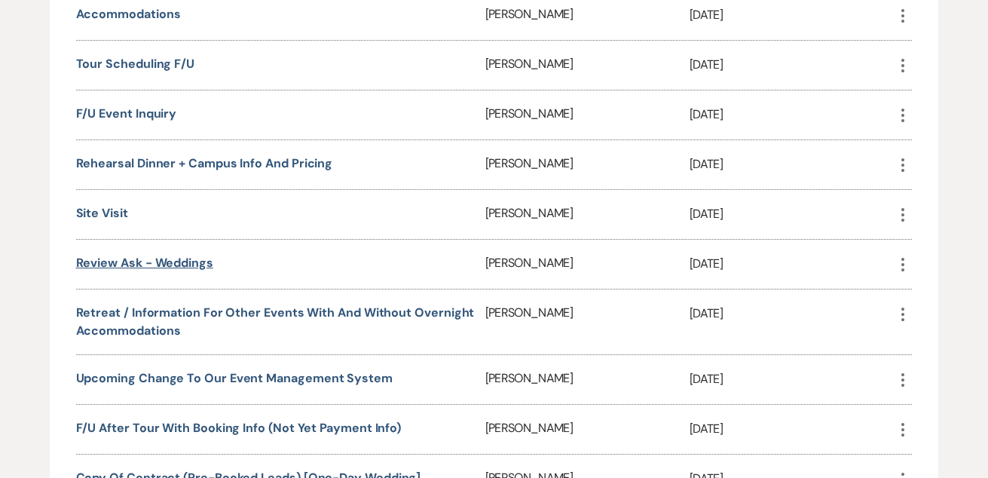
click at [168, 261] on link "Review ask - Weddings" at bounding box center [144, 263] width 137 height 16
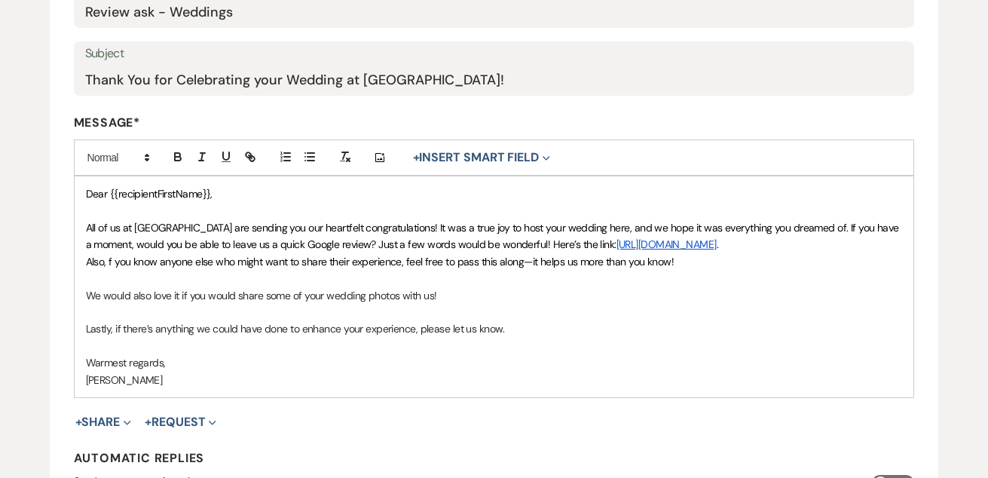
scroll to position [292, 0]
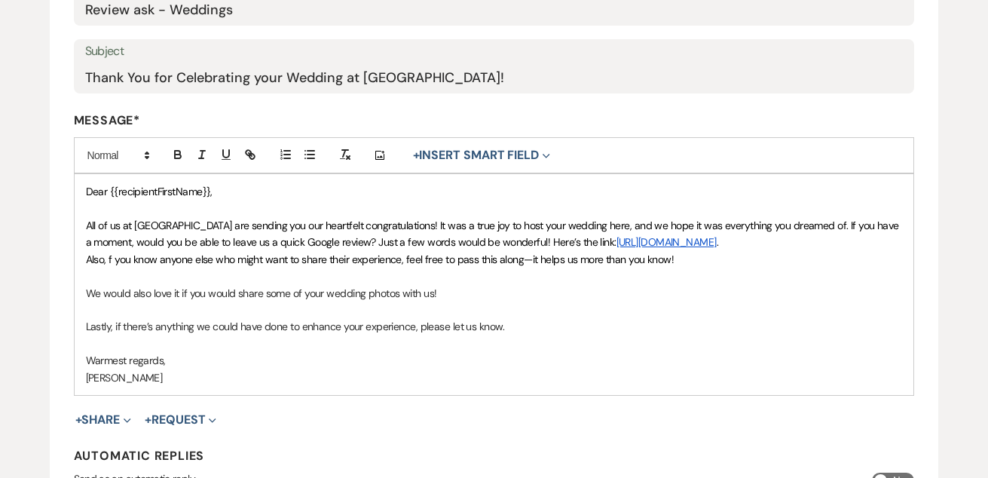
click at [109, 256] on span "Also, f you know anyone else who might want to share their experience, feel fre…" at bounding box center [380, 259] width 589 height 14
click at [219, 257] on span "Also, if you know anyone else who might want to share their experience, feel fr…" at bounding box center [381, 259] width 590 height 14
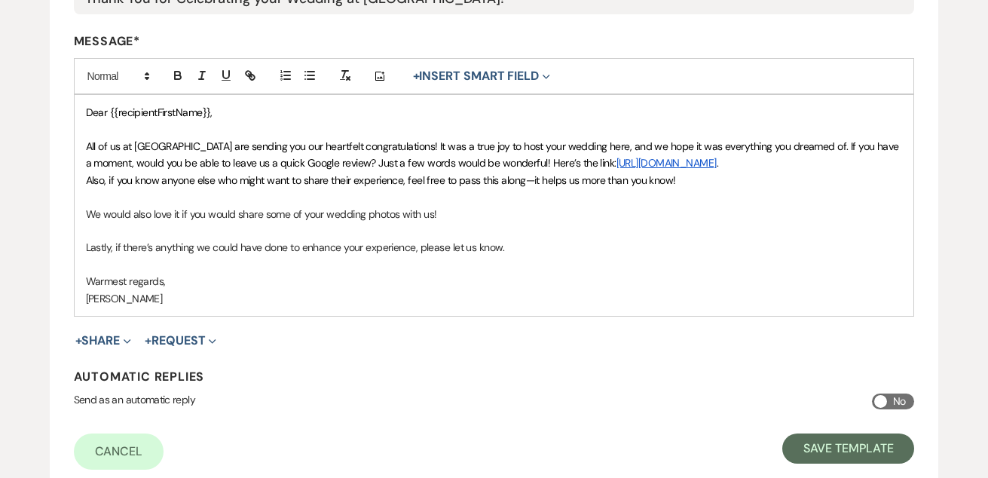
scroll to position [372, 0]
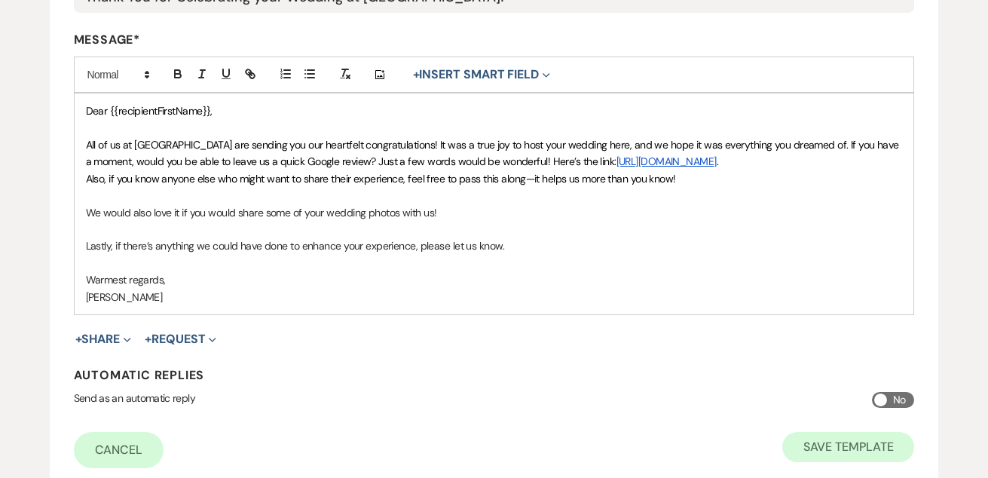
click at [851, 437] on button "Save Template" at bounding box center [848, 447] width 132 height 30
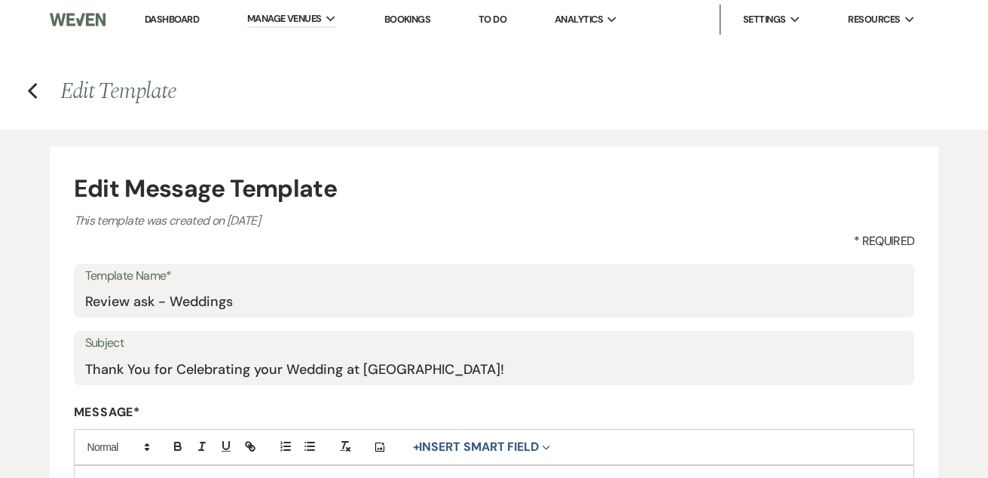
select select "Message Templates"
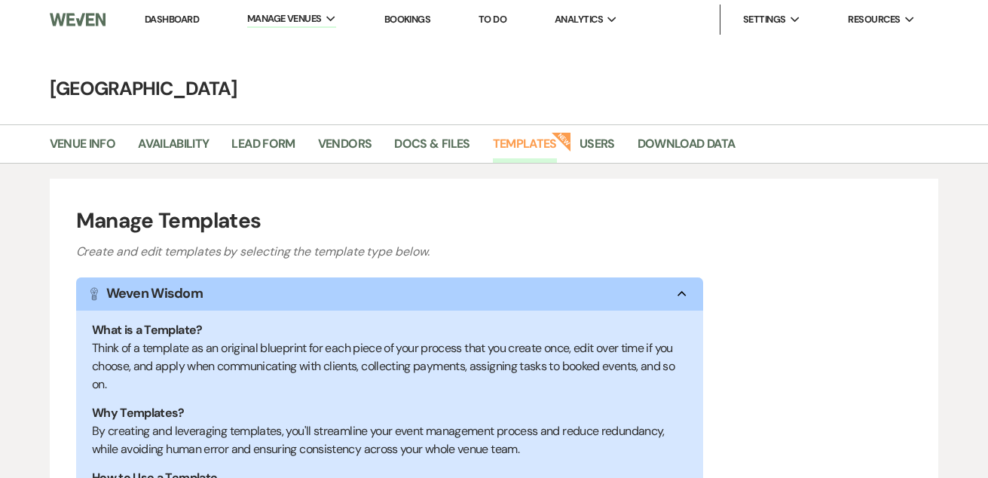
click at [179, 19] on link "Dashboard" at bounding box center [172, 19] width 54 height 13
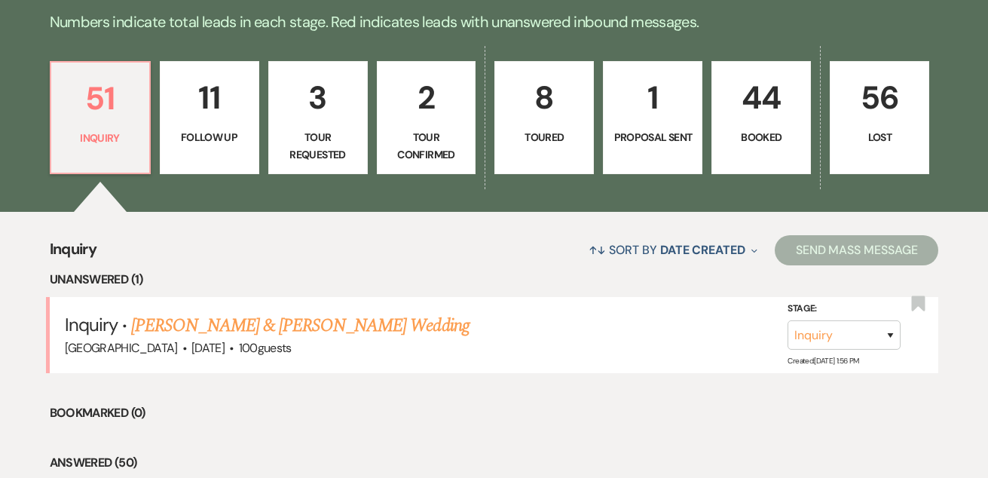
click at [785, 137] on p "Booked" at bounding box center [761, 137] width 80 height 17
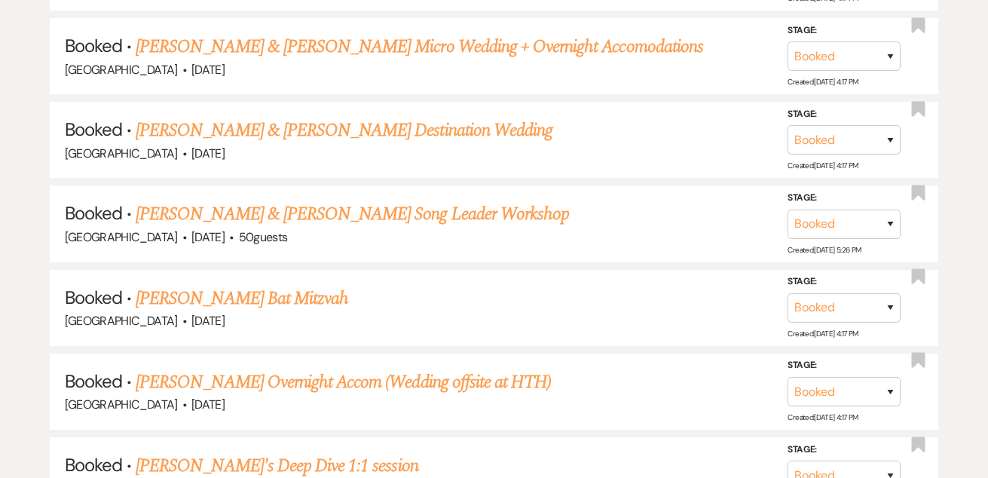
scroll to position [3197, 0]
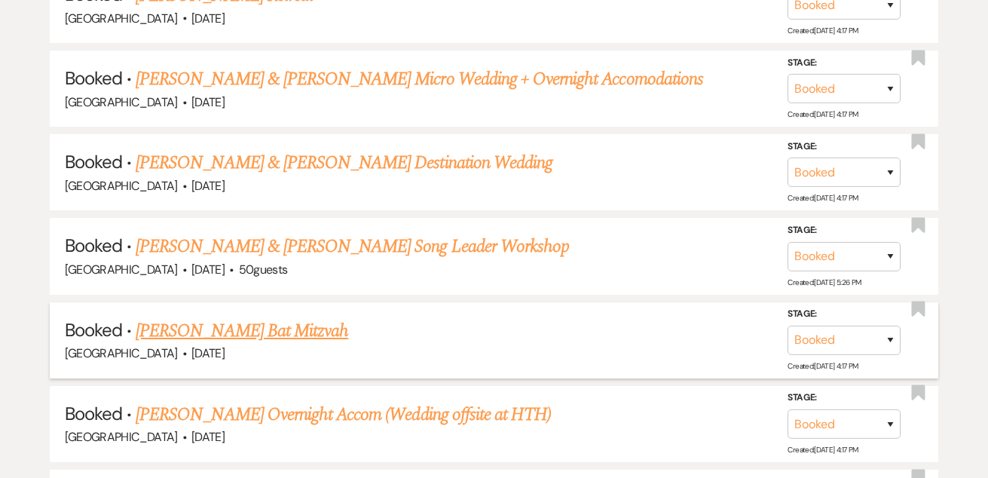
click at [300, 317] on link "[PERSON_NAME] Bat Mitzvah" at bounding box center [242, 330] width 213 height 27
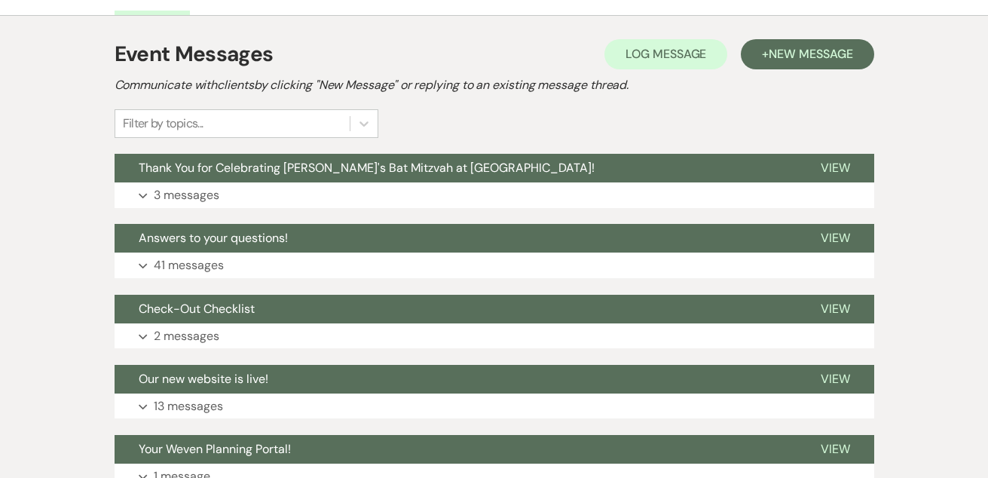
scroll to position [326, 0]
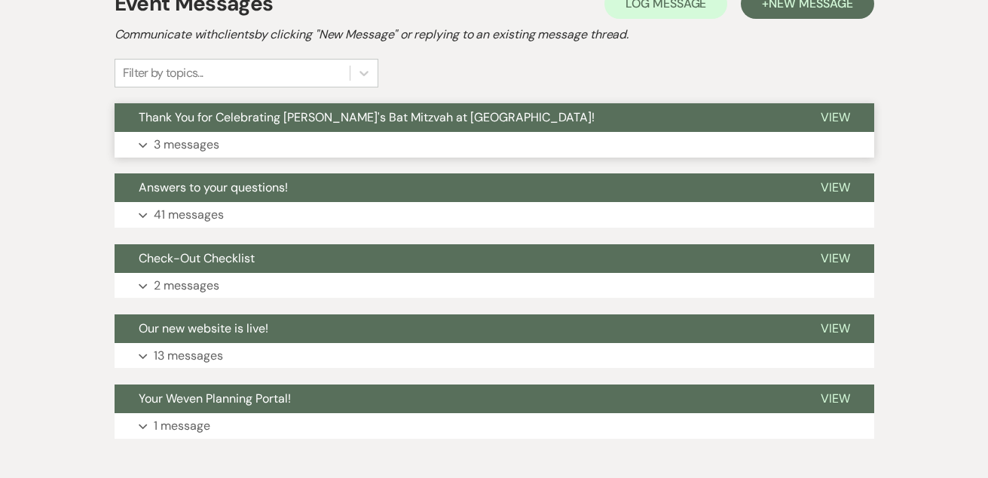
click at [329, 131] on button "Thank You for Celebrating Lia's Bat Mitzvah at Sanctuary Farm!" at bounding box center [456, 117] width 682 height 29
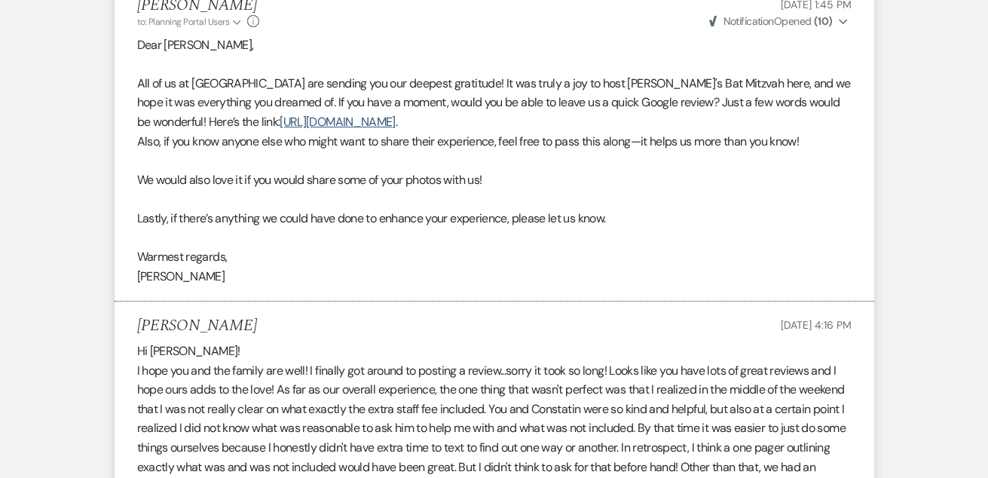
scroll to position [473, 0]
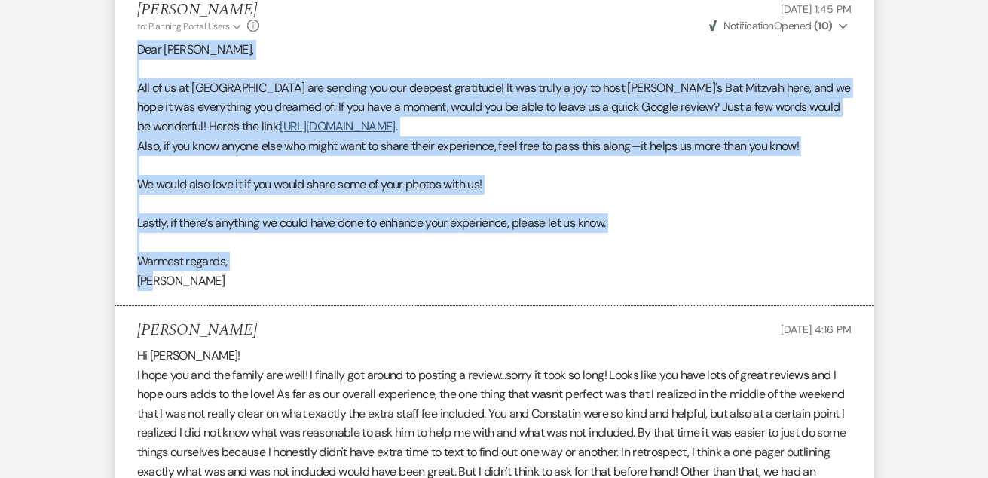
drag, startPoint x: 165, startPoint y: 271, endPoint x: 126, endPoint y: 47, distance: 227.2
click at [126, 47] on li "Pam Morrow to: Planning Portal Users Expand Info Jul 03, 2025, 1:45 PM Weven Ch…" at bounding box center [495, 146] width 760 height 320
copy div "Dear Rachel, All of us at Sanctuary Farm are sending you our deepest gratitude!…"
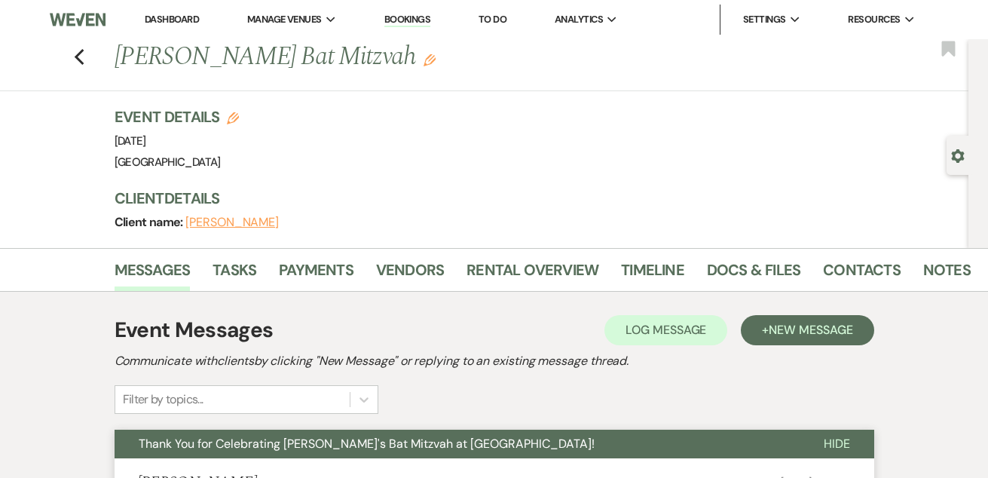
scroll to position [-1, 0]
click at [167, 19] on link "Dashboard" at bounding box center [172, 19] width 54 height 13
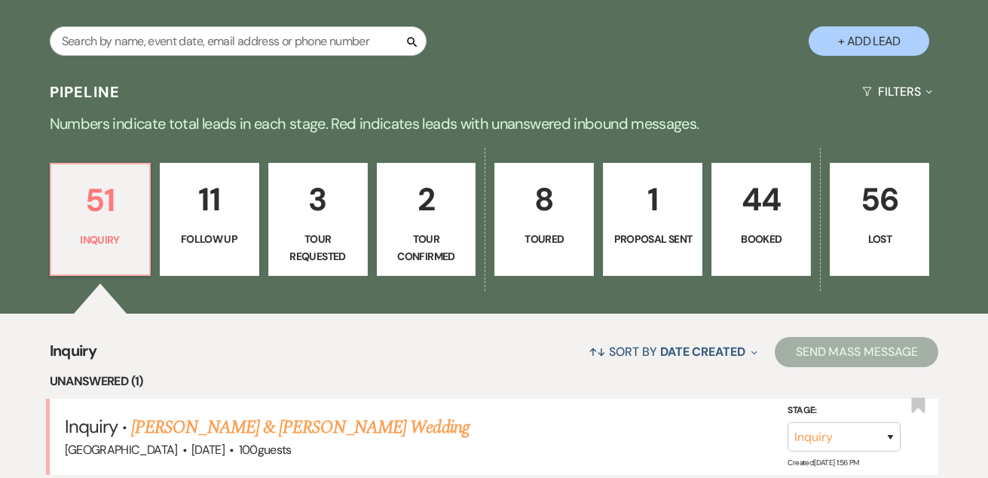
scroll to position [329, 0]
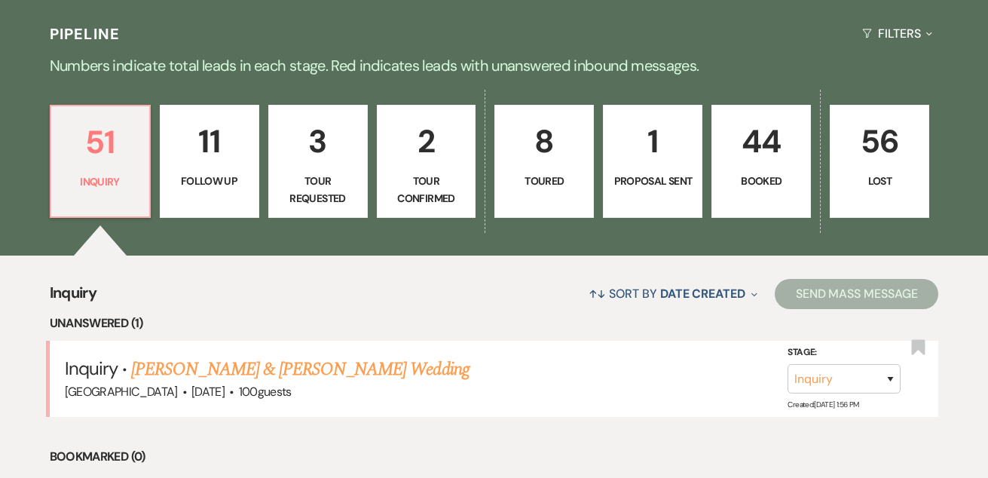
click at [775, 187] on p "Booked" at bounding box center [761, 181] width 80 height 17
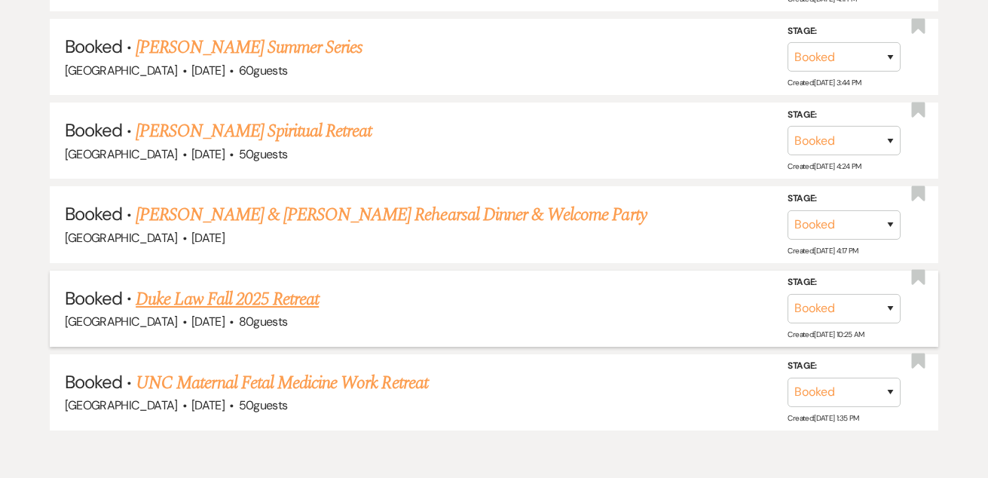
scroll to position [4066, 0]
click at [288, 286] on link "Duke Law Fall 2025 Retreat" at bounding box center [227, 299] width 183 height 27
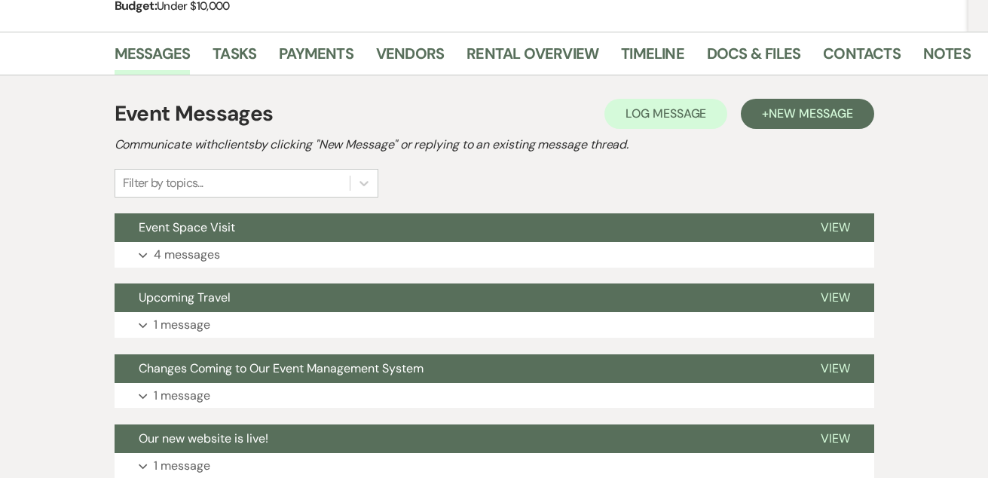
scroll to position [239, 0]
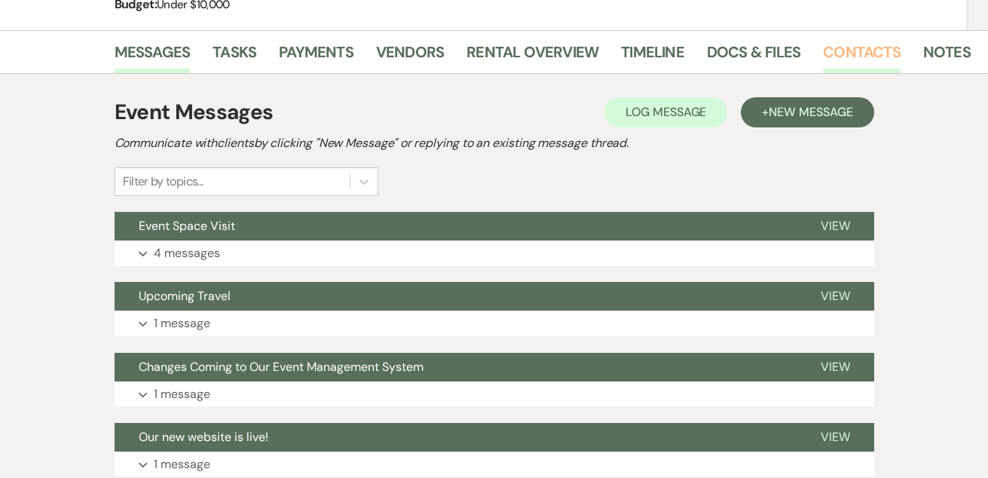
click at [843, 51] on link "Contacts" at bounding box center [862, 56] width 78 height 33
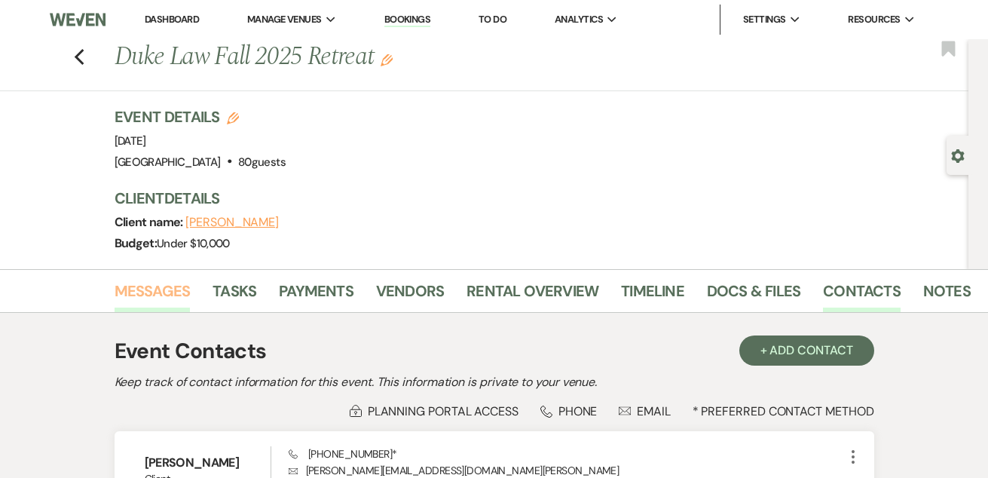
click at [145, 301] on link "Messages" at bounding box center [153, 295] width 76 height 33
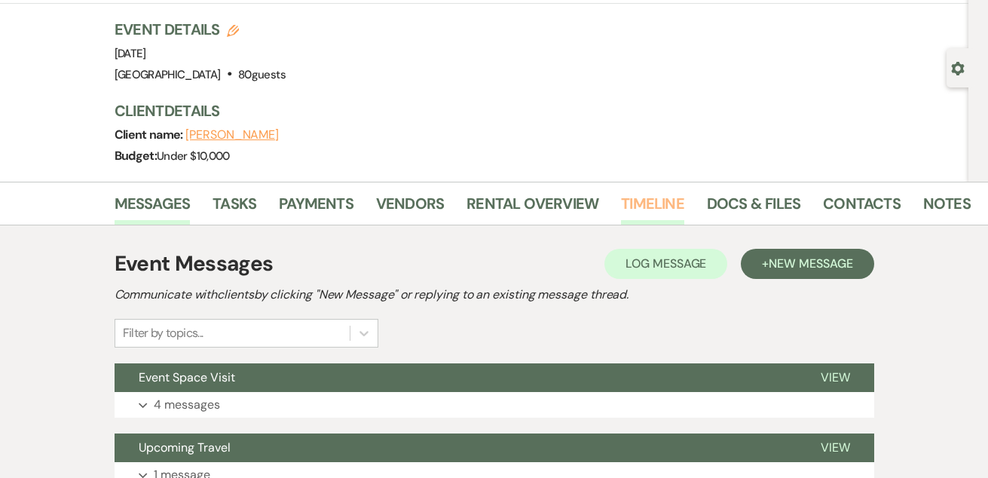
scroll to position [114, 0]
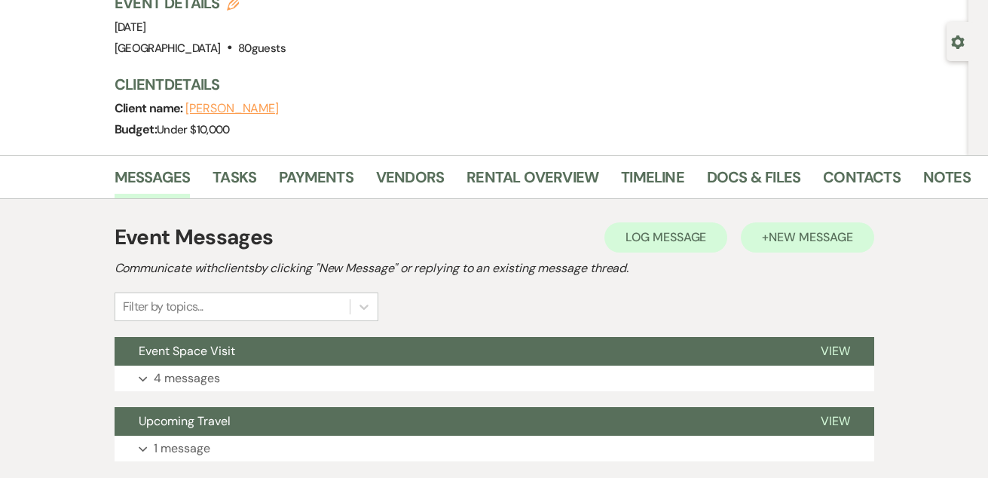
click at [802, 234] on span "New Message" at bounding box center [811, 237] width 84 height 16
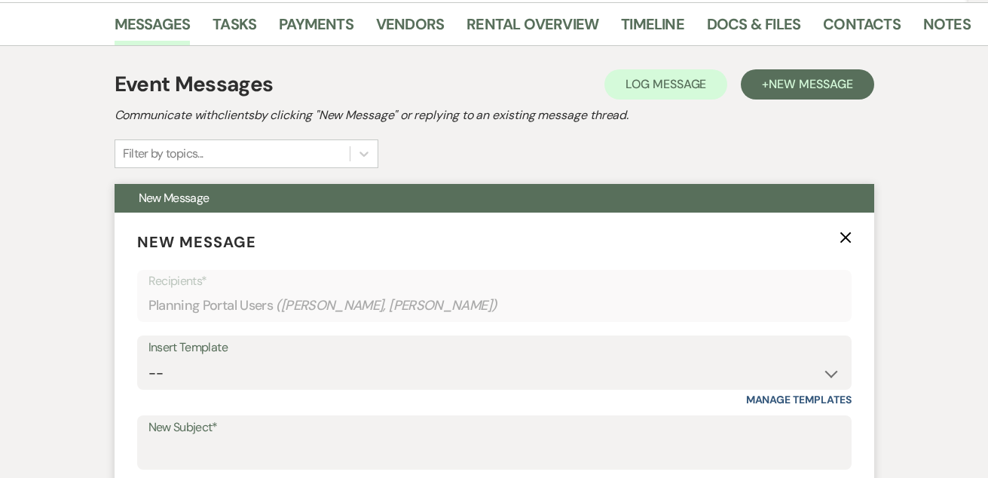
scroll to position [289, 0]
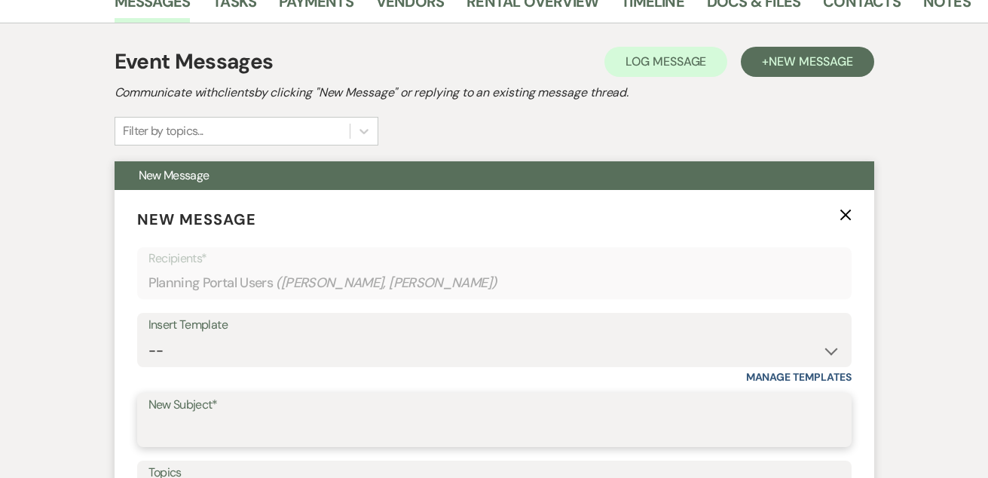
click at [286, 420] on input "New Subject*" at bounding box center [494, 430] width 692 height 29
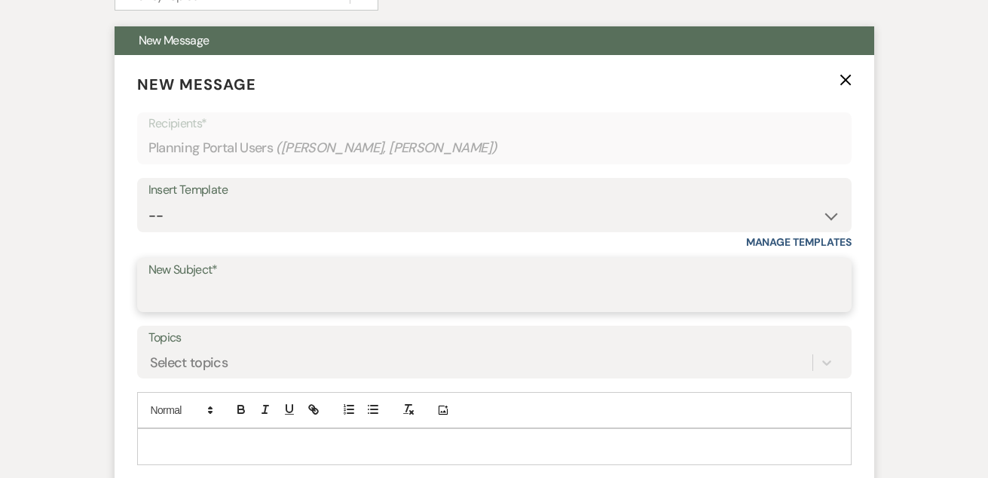
scroll to position [458, 0]
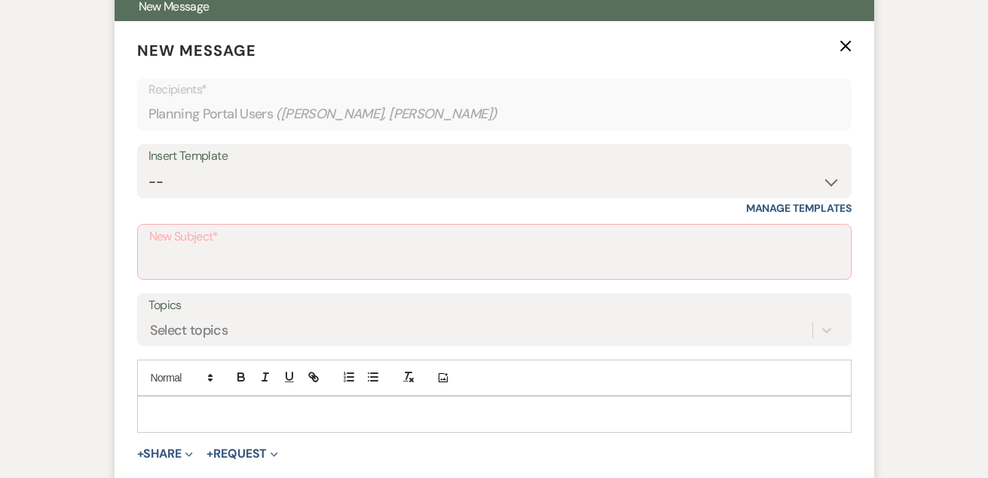
click at [255, 397] on div at bounding box center [494, 413] width 713 height 35
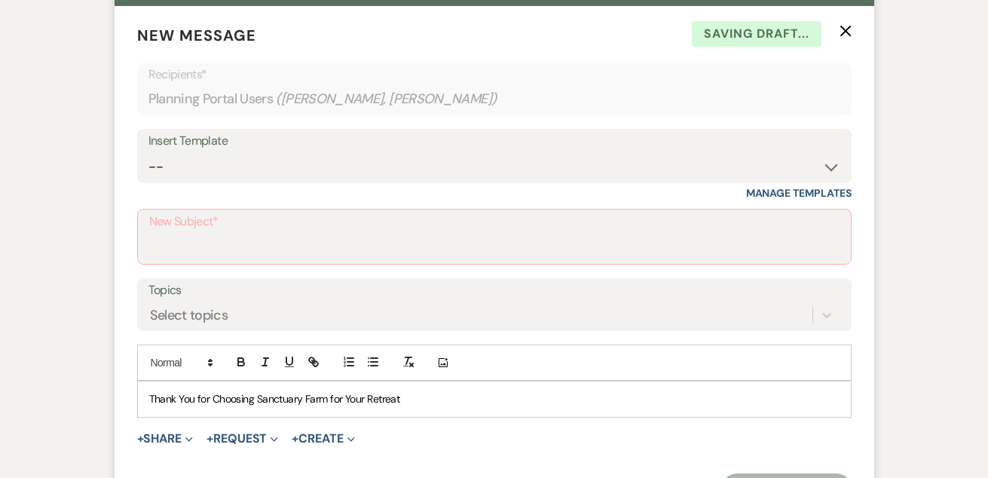
scroll to position [482, 0]
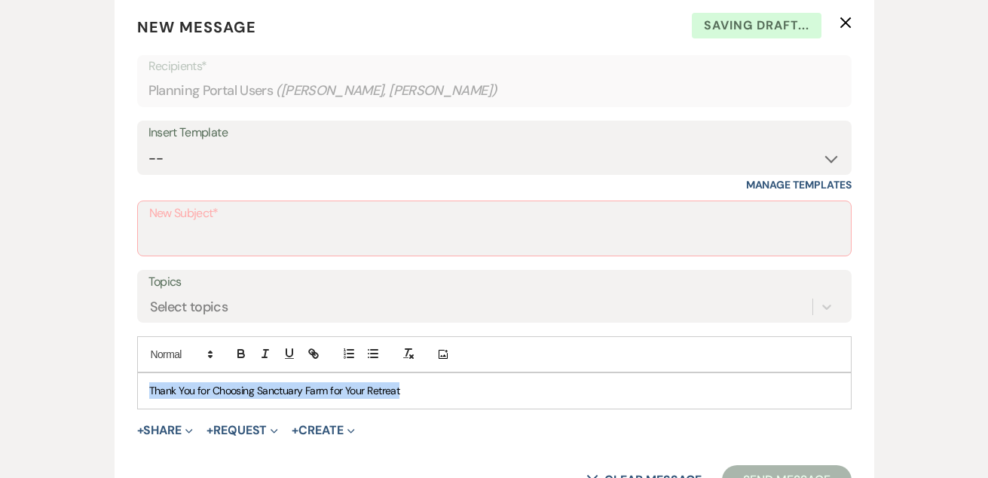
drag, startPoint x: 413, startPoint y: 390, endPoint x: 77, endPoint y: 387, distance: 336.1
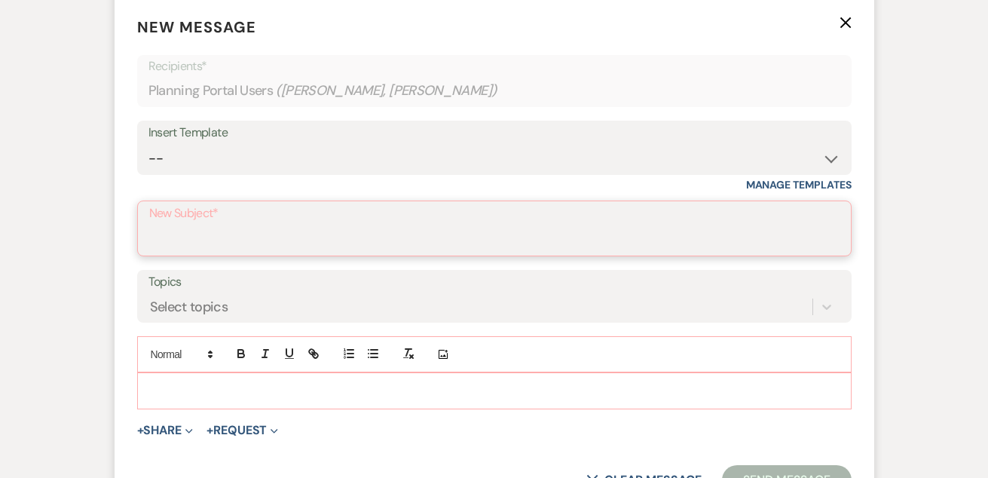
click at [185, 245] on input "New Subject*" at bounding box center [494, 239] width 690 height 29
paste input "Thank You for Choosing Sanctuary Farm for Your Retreat"
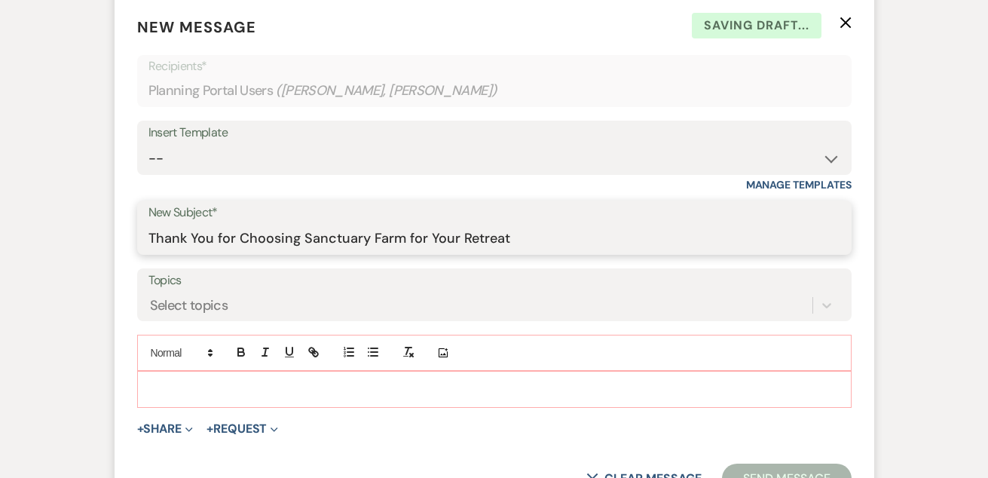
click at [411, 238] on input "Thank You for Choosing Sanctuary Farm for Your Retreat" at bounding box center [494, 238] width 692 height 29
click at [442, 238] on input "Thank You for Choosing Sanctuary Farm for Your Retreat" at bounding box center [494, 238] width 692 height 29
drag, startPoint x: 461, startPoint y: 237, endPoint x: 597, endPoint y: 237, distance: 135.7
click at [589, 237] on input "Thank You for Choosing Sanctuary Farm for Your Retreat" at bounding box center [494, 238] width 692 height 29
click at [597, 237] on input "Thank You for Choosing Sanctuary Farm for Your Retreat" at bounding box center [494, 238] width 692 height 29
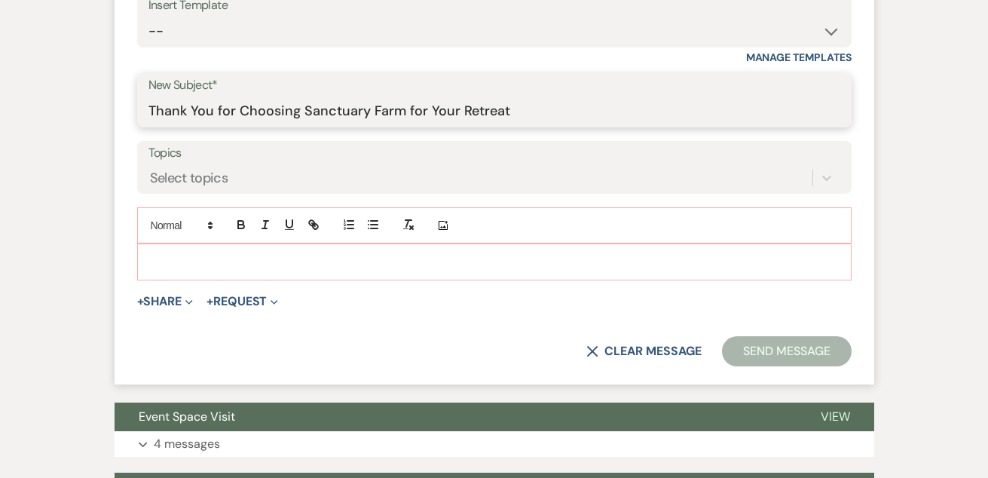
scroll to position [656, 0]
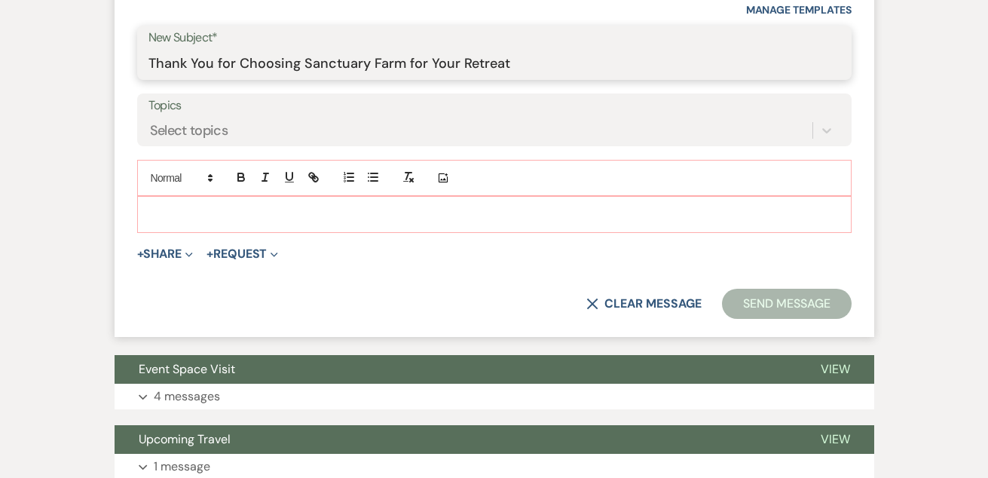
type input "Thank You for Choosing Sanctuary Farm for Your Retreat"
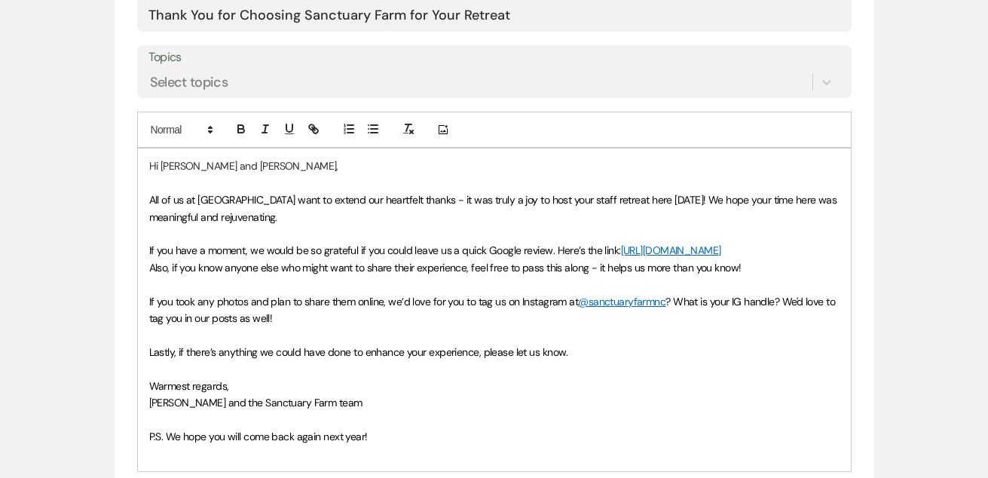
scroll to position [717, 0]
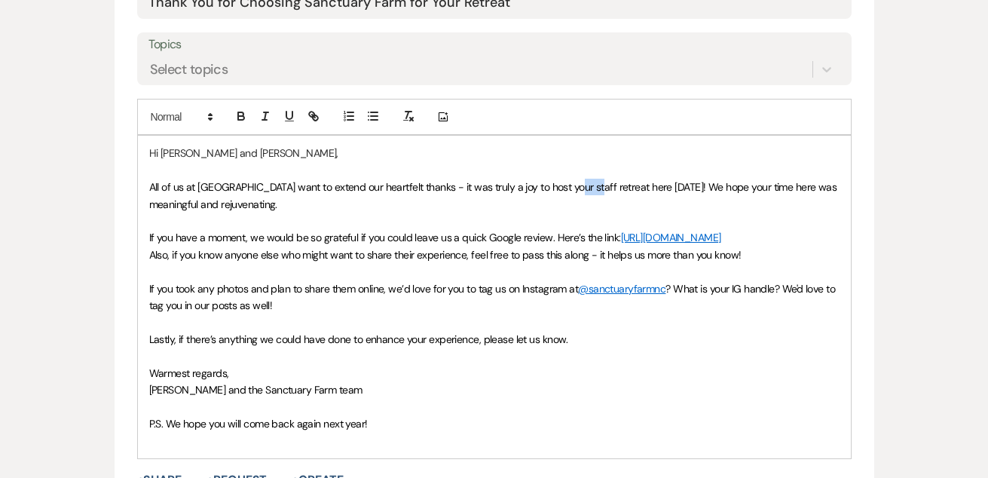
drag, startPoint x: 570, startPoint y: 183, endPoint x: 589, endPoint y: 185, distance: 18.9
click at [589, 185] on span "All of us at Sanctuary Farm want to extend our heartfelt thanks - it was truly …" at bounding box center [494, 195] width 690 height 30
drag, startPoint x: 759, startPoint y: 183, endPoint x: 723, endPoint y: 182, distance: 36.2
click at [723, 182] on span "All of us at Sanctuary Farm want to extend our heartfelt thanks - it was truly …" at bounding box center [493, 195] width 688 height 30
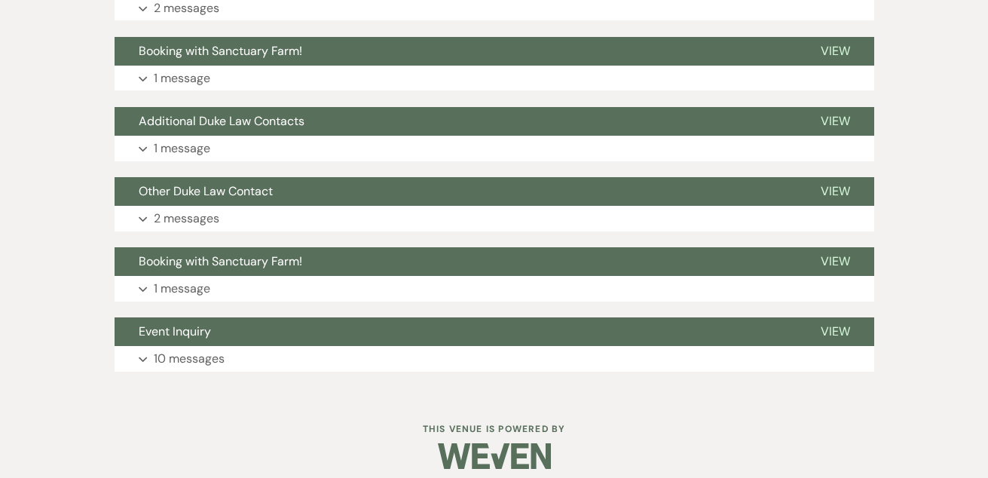
scroll to position [1682, 0]
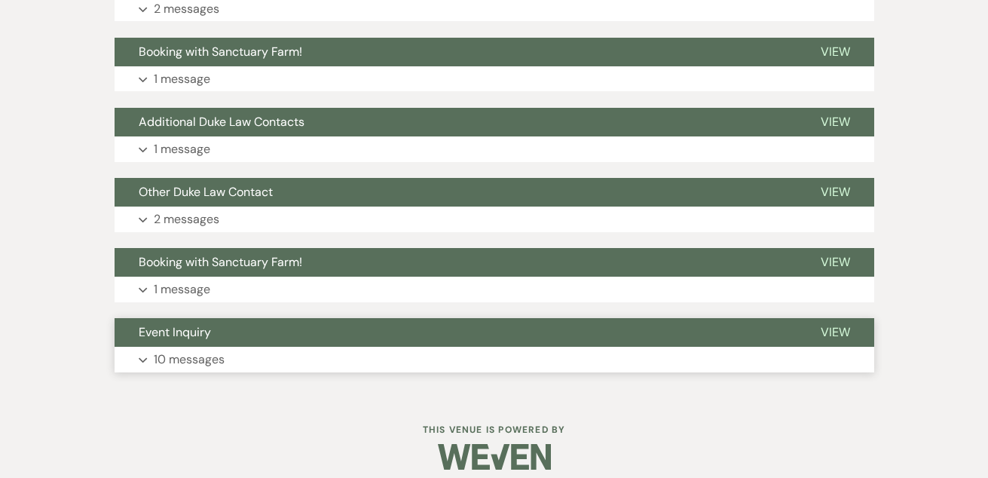
click at [265, 347] on button "Expand 10 messages" at bounding box center [495, 360] width 760 height 26
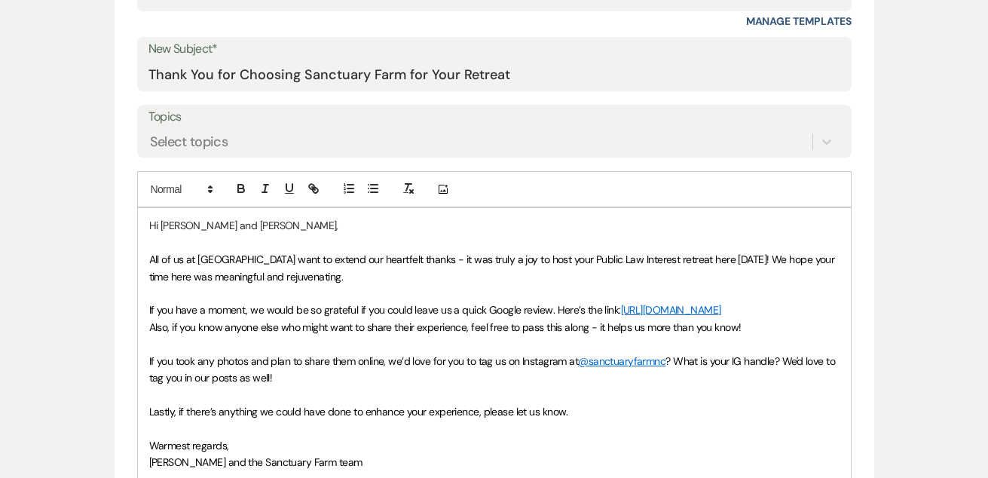
scroll to position [640, 0]
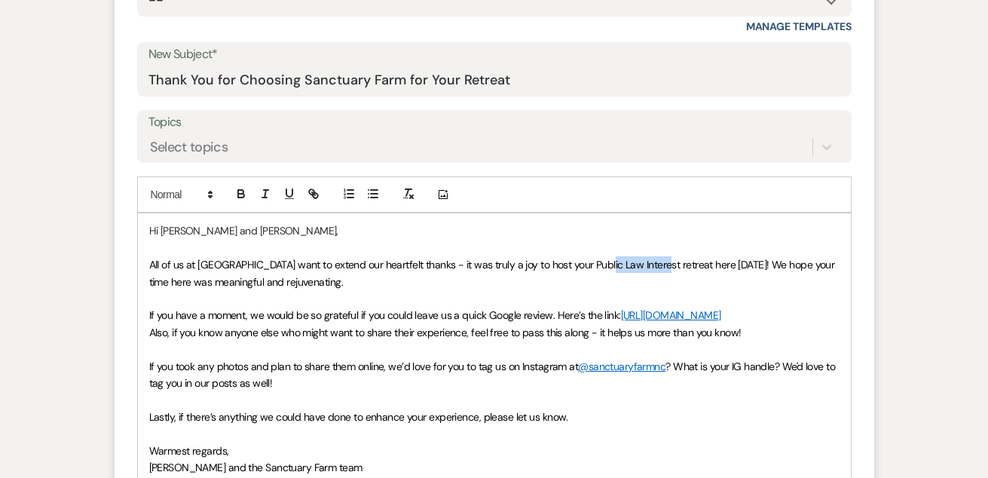
drag, startPoint x: 598, startPoint y: 261, endPoint x: 653, endPoint y: 264, distance: 55.9
click at [653, 264] on span "All of us at Sanctuary Farm want to extend our heartfelt thanks - it was truly …" at bounding box center [493, 273] width 688 height 30
click at [613, 265] on span "All of us at Sanctuary Farm want to extend our heartfelt thanks - it was truly …" at bounding box center [495, 273] width 693 height 30
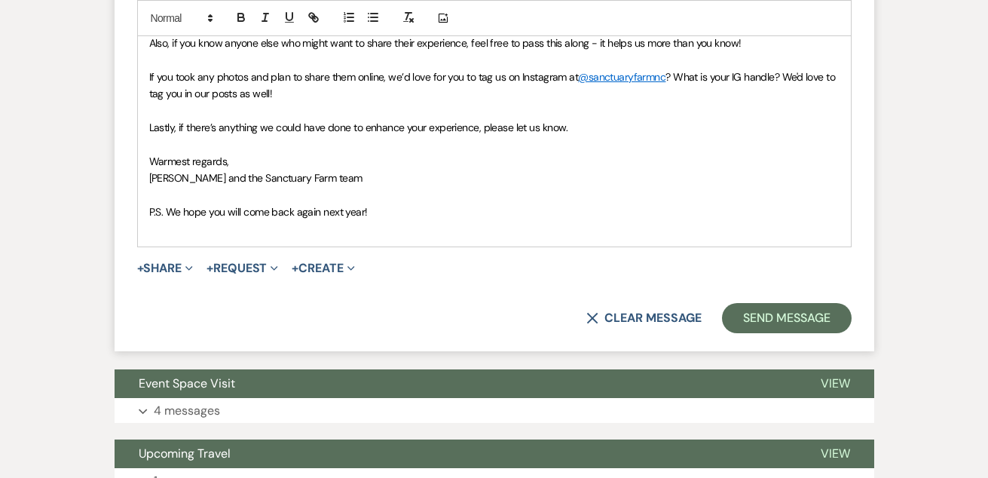
scroll to position [930, 0]
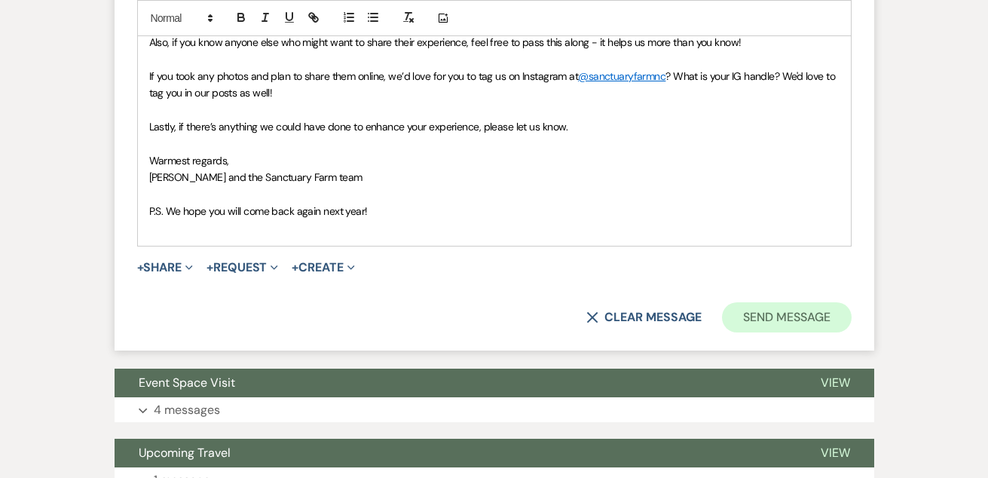
click at [785, 302] on button "Send Message" at bounding box center [786, 317] width 129 height 30
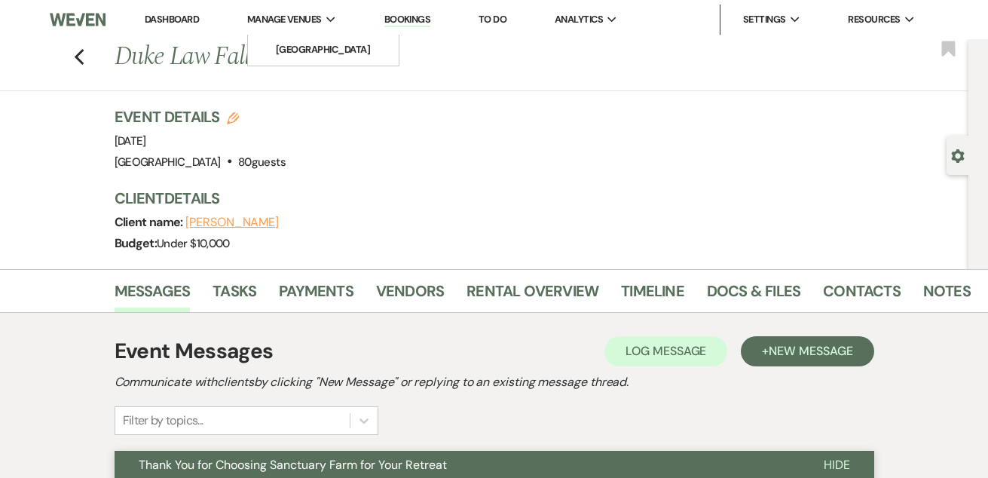
scroll to position [0, 0]
click at [181, 11] on li "Dashboard" at bounding box center [171, 20] width 69 height 30
click at [180, 19] on link "Dashboard" at bounding box center [172, 19] width 54 height 13
